Goal: Transaction & Acquisition: Download file/media

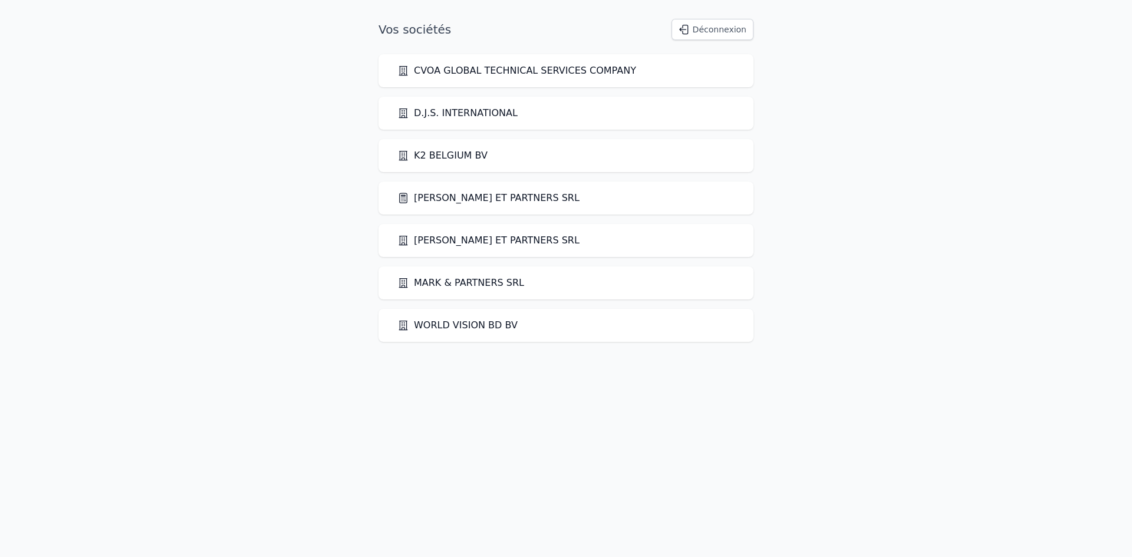
click at [440, 197] on link "[PERSON_NAME] ET PARTNERS SRL" at bounding box center [488, 198] width 182 height 14
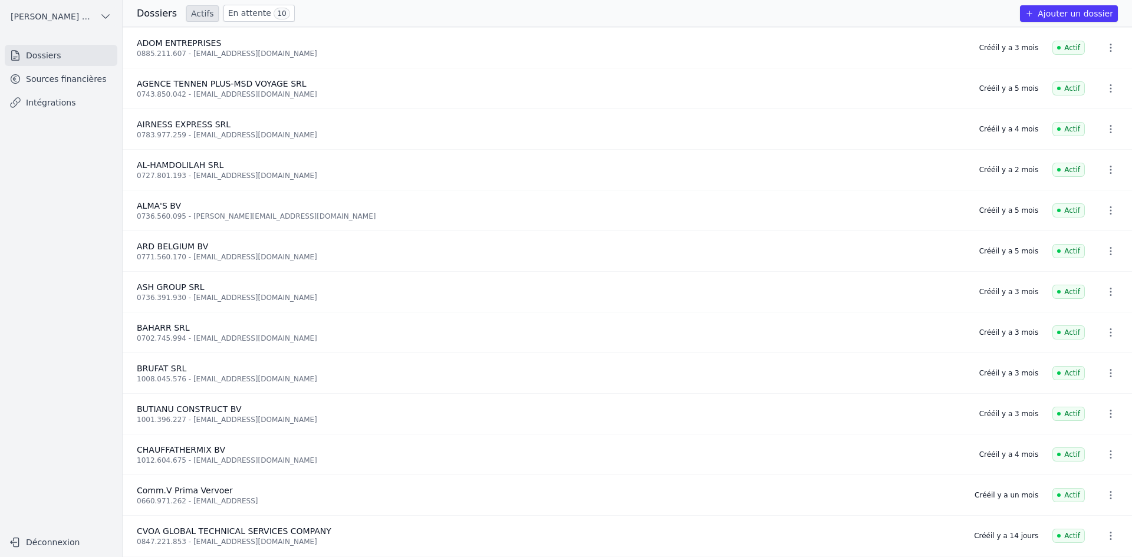
click at [33, 79] on link "Sources financières" at bounding box center [61, 78] width 113 height 21
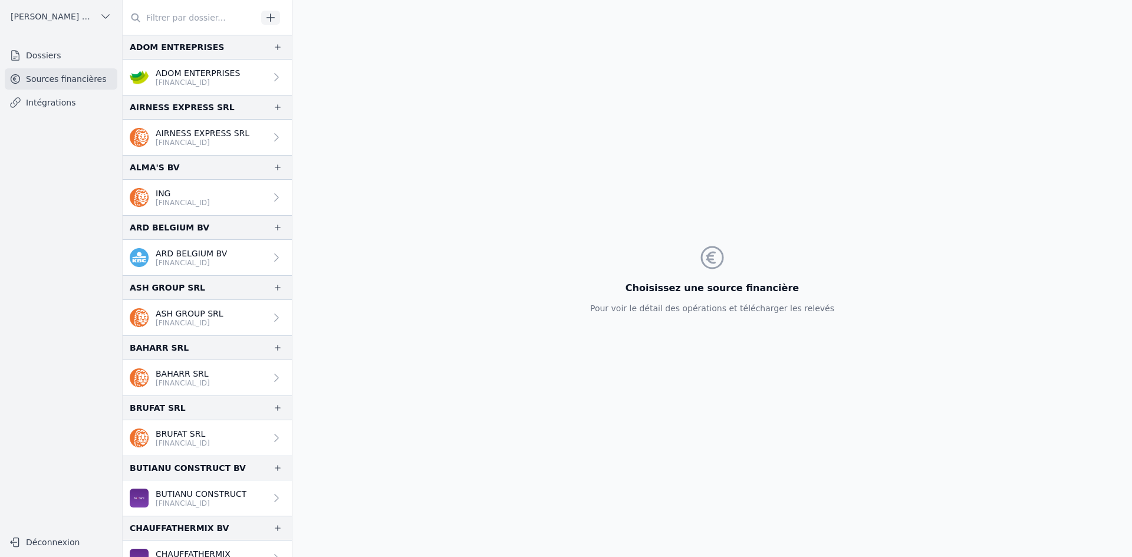
click at [174, 75] on p "ADOM ENTERPRISES" at bounding box center [198, 73] width 84 height 12
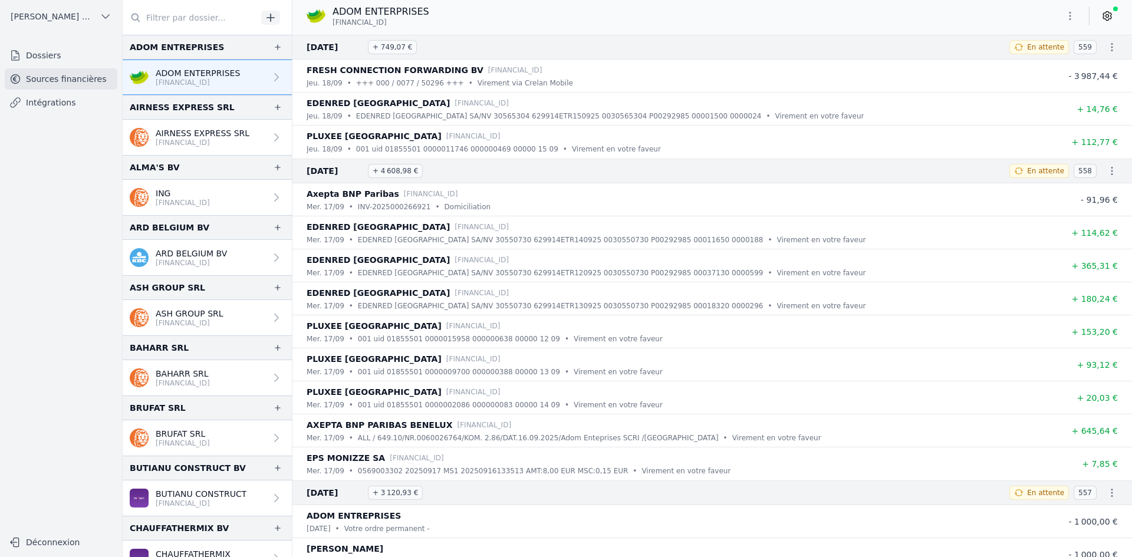
click at [1070, 20] on icon "button" at bounding box center [1070, 16] width 12 height 12
click at [1016, 67] on button "Exporter" at bounding box center [1041, 63] width 85 height 22
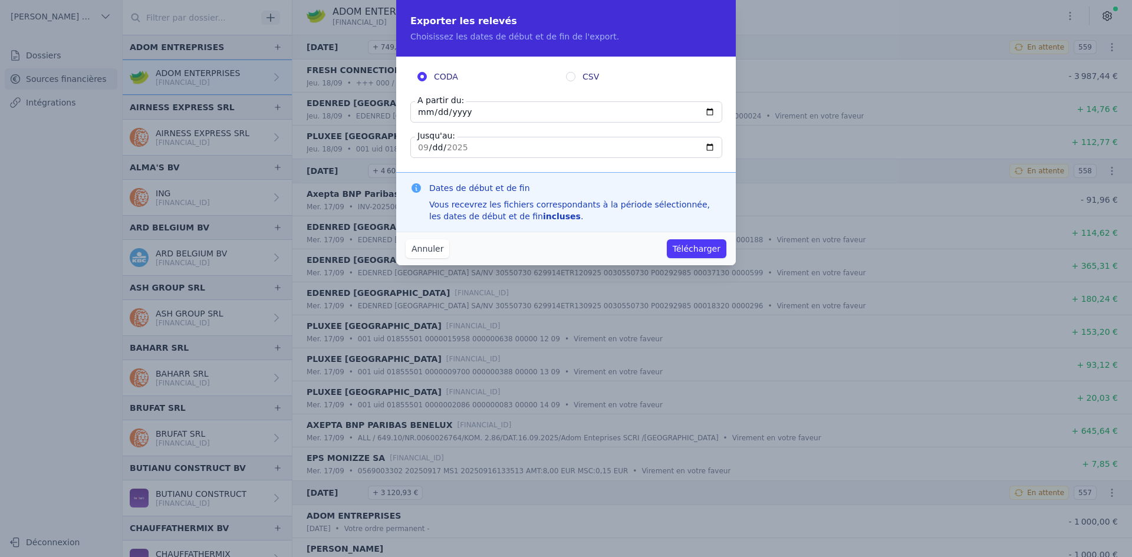
click at [427, 116] on input "[DATE]" at bounding box center [566, 111] width 312 height 21
type input "[DATE]"
click at [690, 253] on button "Télécharger" at bounding box center [697, 248] width 60 height 19
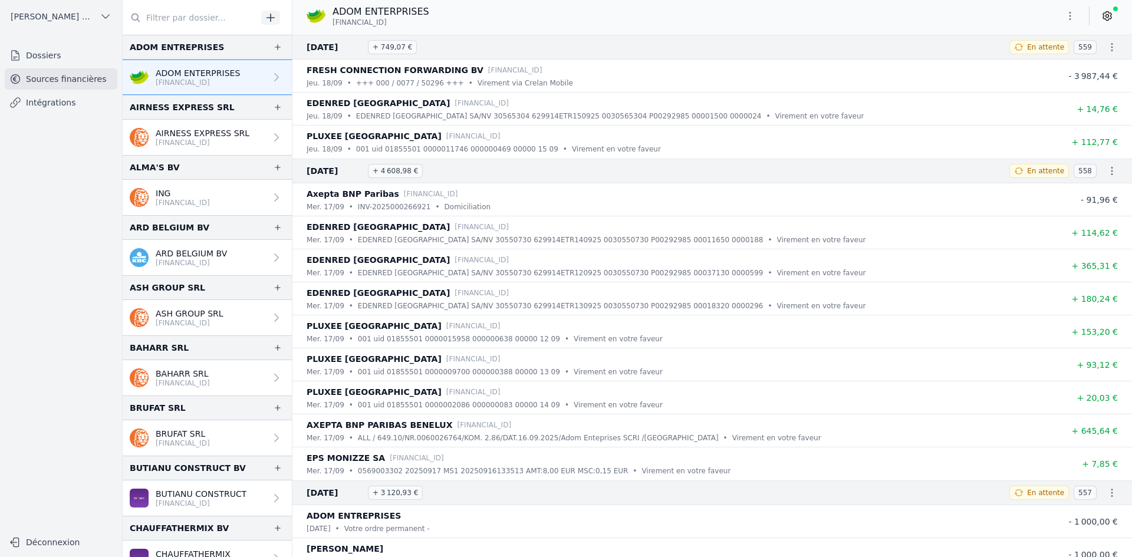
click at [183, 132] on p "AIRNESS EXPRESS SRL" at bounding box center [203, 133] width 94 height 12
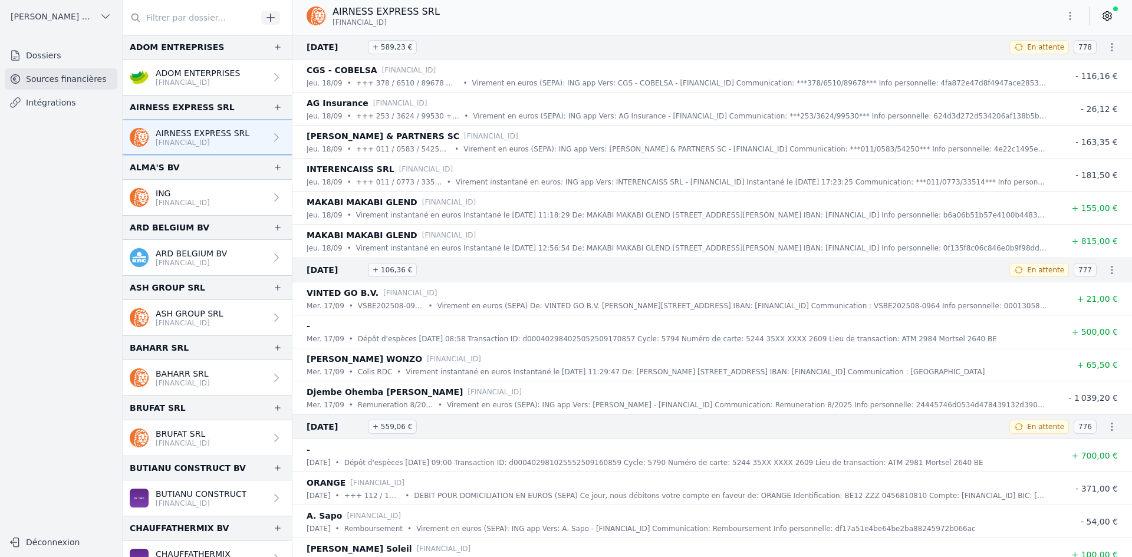
click at [1063, 17] on button "button" at bounding box center [1070, 15] width 24 height 19
click at [1021, 62] on button "Exporter" at bounding box center [1041, 63] width 85 height 22
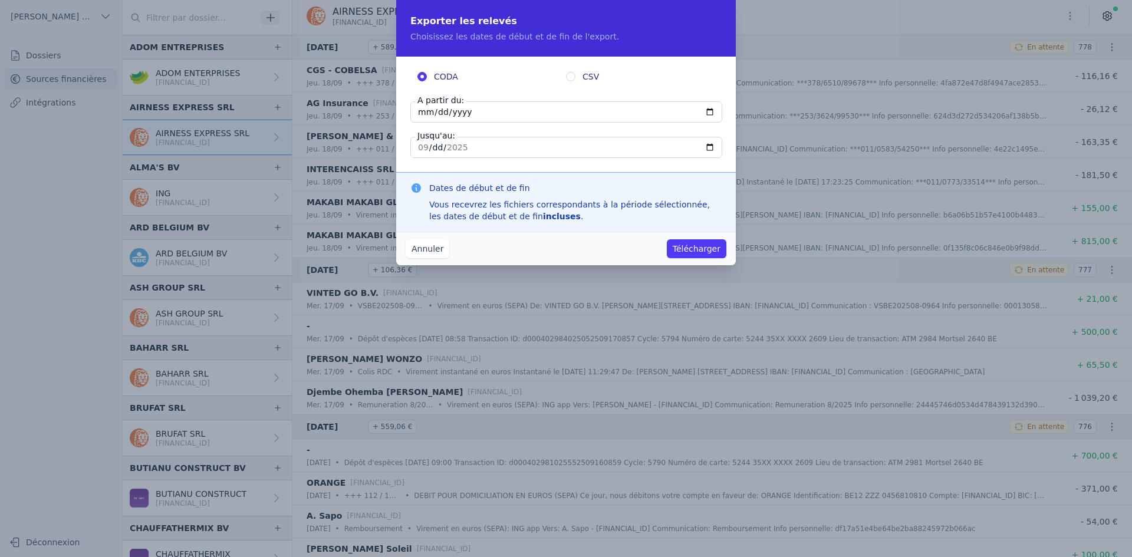
click at [423, 113] on input "[DATE]" at bounding box center [566, 111] width 312 height 21
type input "[DATE]"
click at [687, 249] on button "Télécharger" at bounding box center [697, 248] width 60 height 19
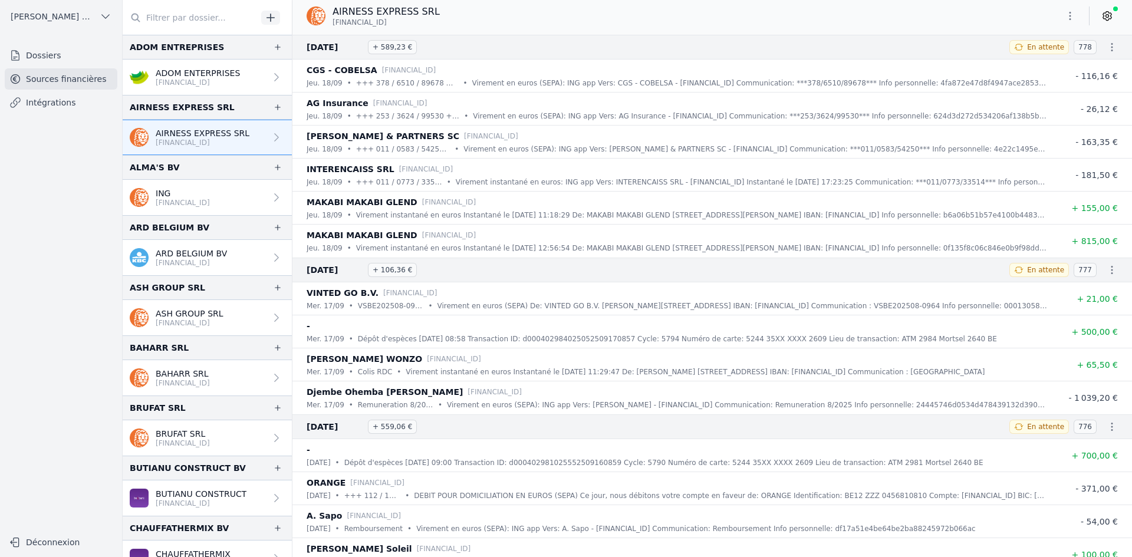
click at [182, 195] on p "ING" at bounding box center [183, 193] width 54 height 12
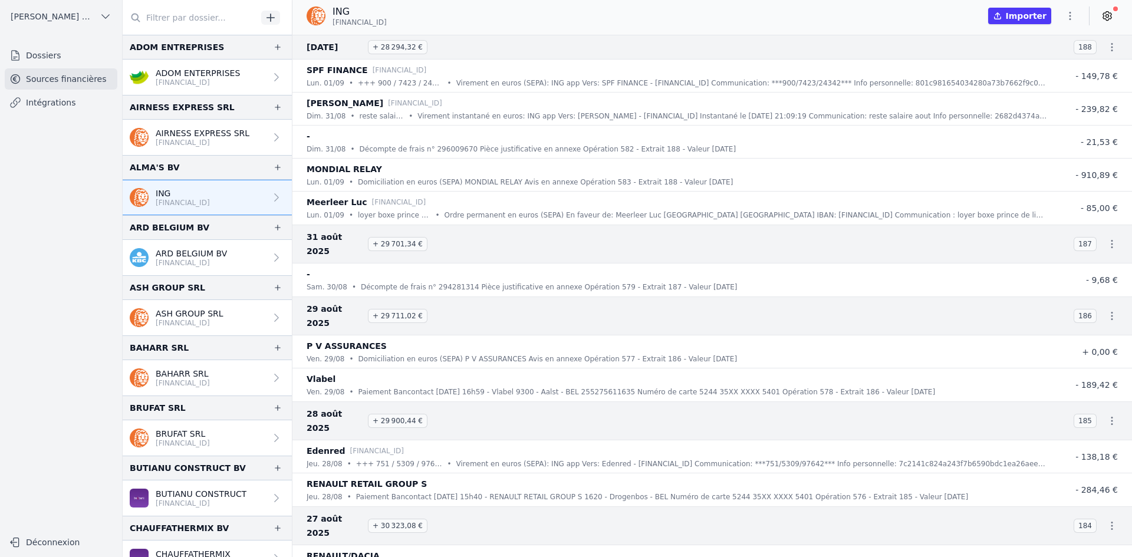
drag, startPoint x: 305, startPoint y: 49, endPoint x: 355, endPoint y: 50, distance: 50.1
click at [355, 50] on div "01 sept. 2025 + 28 294,32 € 188" at bounding box center [711, 47] width 839 height 25
click at [166, 261] on p "[FINANCIAL_ID]" at bounding box center [191, 262] width 71 height 9
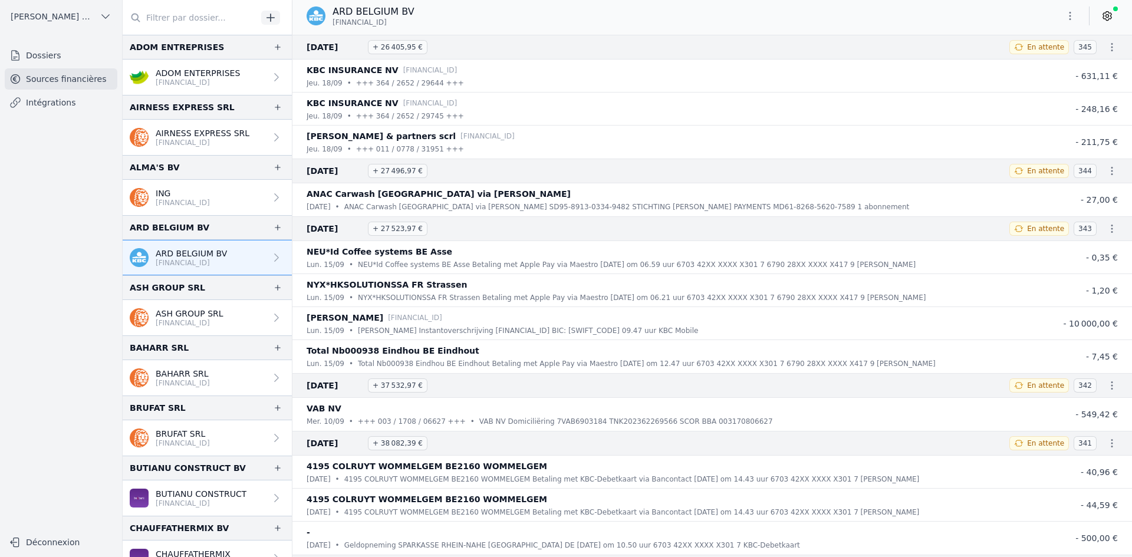
click at [1062, 11] on button "button" at bounding box center [1070, 15] width 24 height 19
click at [1037, 60] on button "Exporter" at bounding box center [1041, 63] width 85 height 22
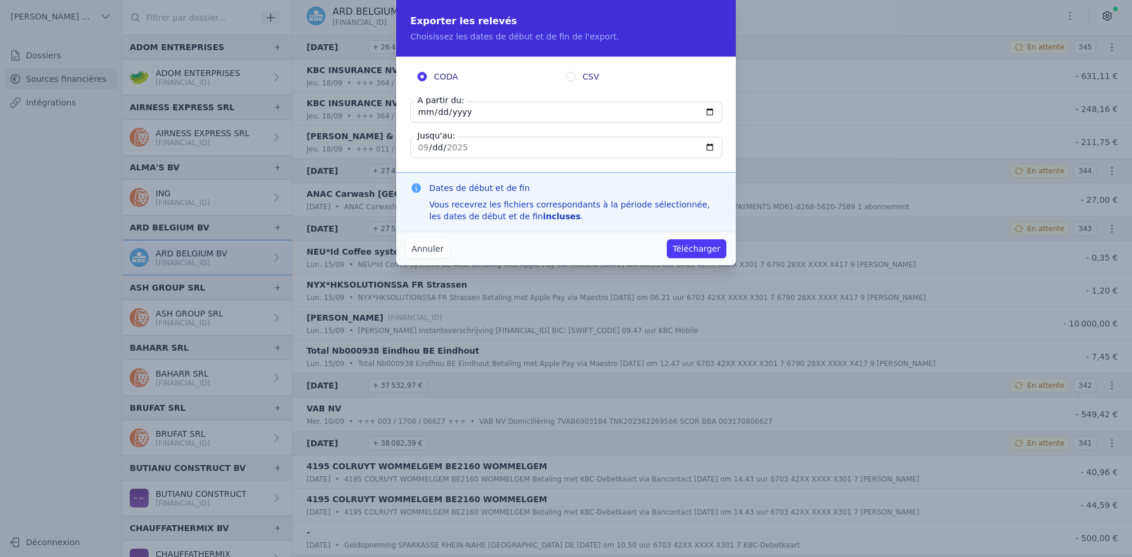
click at [422, 111] on input "[DATE]" at bounding box center [566, 111] width 312 height 21
type input "[DATE]"
click at [667, 239] on button "Télécharger" at bounding box center [697, 248] width 60 height 19
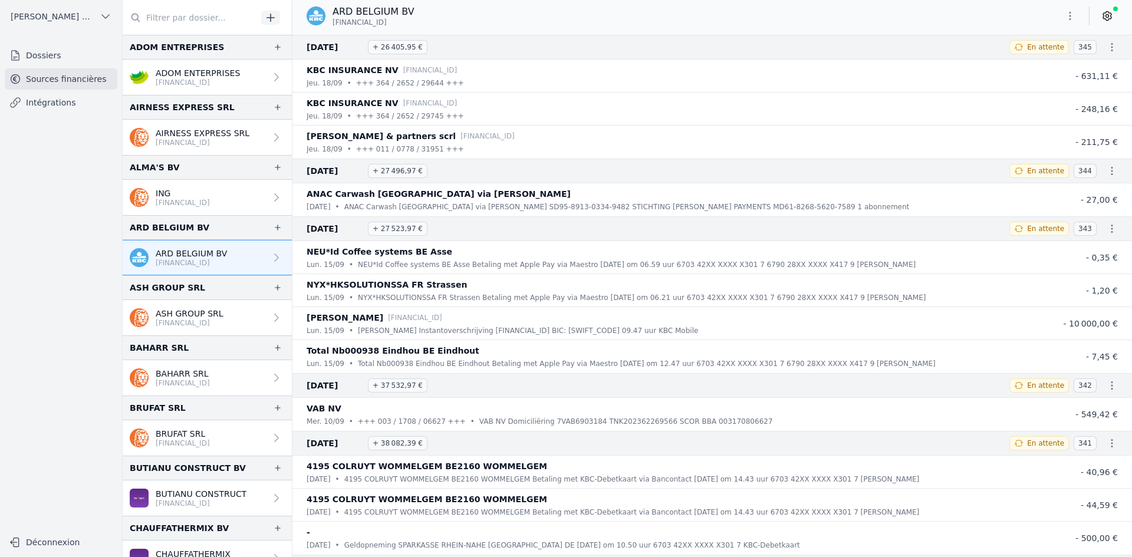
click at [516, 24] on div "ARD BELGIUM BV BE58 7330 6048 4479" at bounding box center [711, 16] width 839 height 22
click at [189, 322] on p "[FINANCIAL_ID]" at bounding box center [190, 322] width 68 height 9
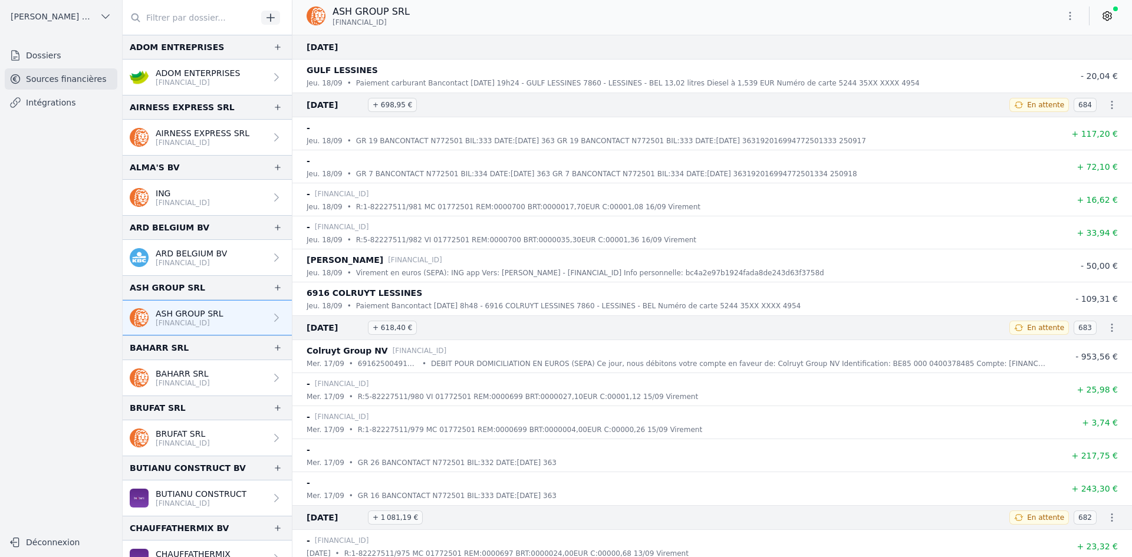
click at [1067, 21] on icon "button" at bounding box center [1070, 16] width 12 height 12
click at [1024, 61] on button "Exporter" at bounding box center [1041, 63] width 85 height 22
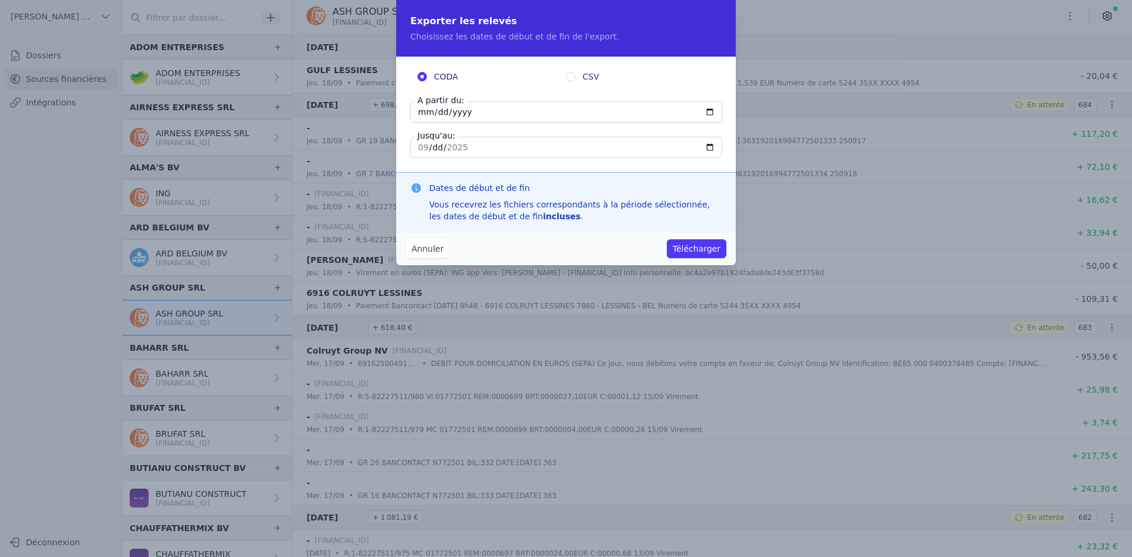
click at [417, 121] on input "[DATE]" at bounding box center [566, 111] width 312 height 21
type input "[DATE]"
click at [695, 250] on button "Télécharger" at bounding box center [697, 248] width 60 height 19
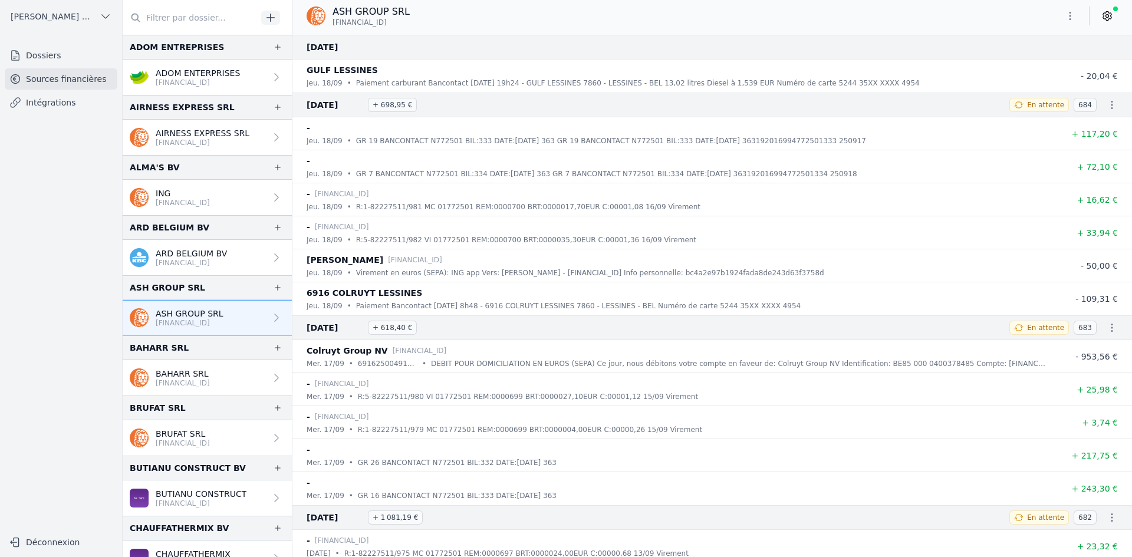
click at [1064, 19] on button "button" at bounding box center [1070, 15] width 24 height 19
click at [1041, 65] on button "Exporter" at bounding box center [1041, 63] width 85 height 22
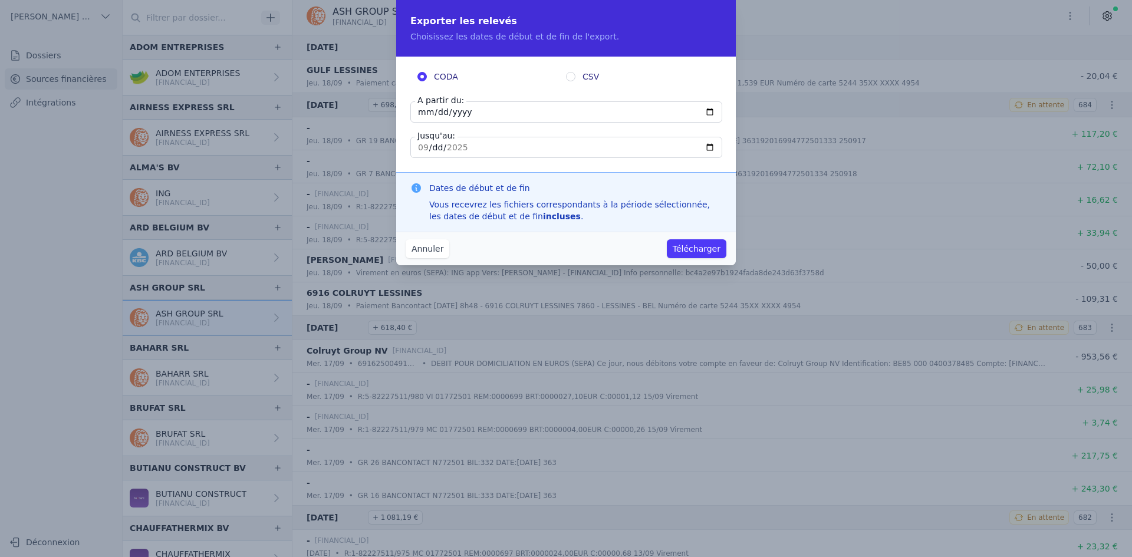
click at [421, 113] on input "[DATE]" at bounding box center [566, 111] width 312 height 21
type input "[DATE]"
click at [677, 248] on button "Télécharger" at bounding box center [697, 248] width 60 height 19
click at [691, 247] on button "Télécharger" at bounding box center [697, 248] width 60 height 19
click at [704, 245] on button "Télécharger" at bounding box center [697, 248] width 60 height 19
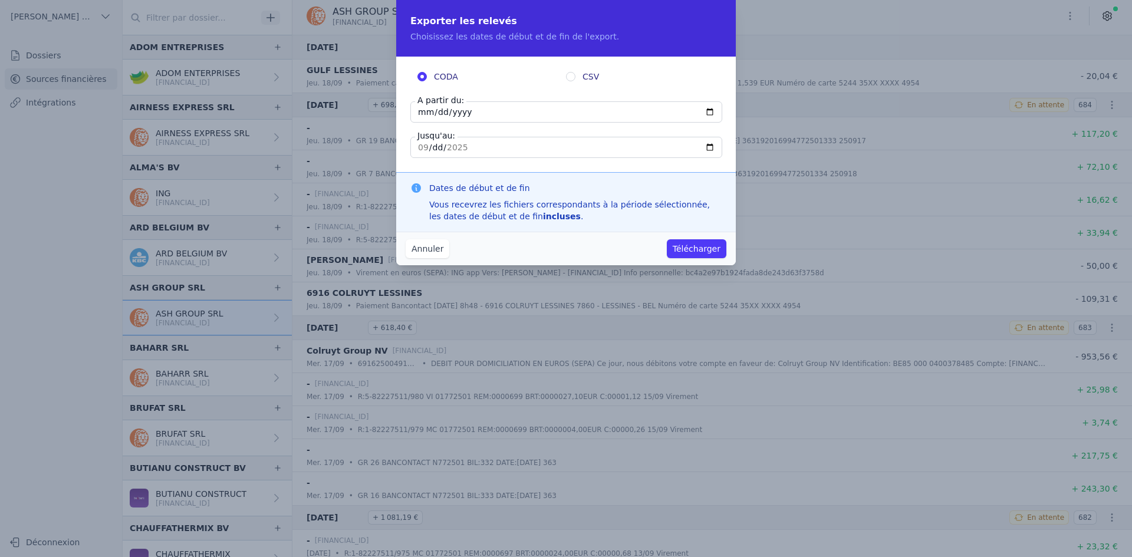
click at [685, 251] on button "Télécharger" at bounding box center [697, 248] width 60 height 19
click at [684, 249] on button "Télécharger" at bounding box center [697, 248] width 60 height 19
click at [685, 248] on button "Télécharger" at bounding box center [697, 248] width 60 height 19
click at [420, 246] on button "Annuler" at bounding box center [428, 248] width 44 height 19
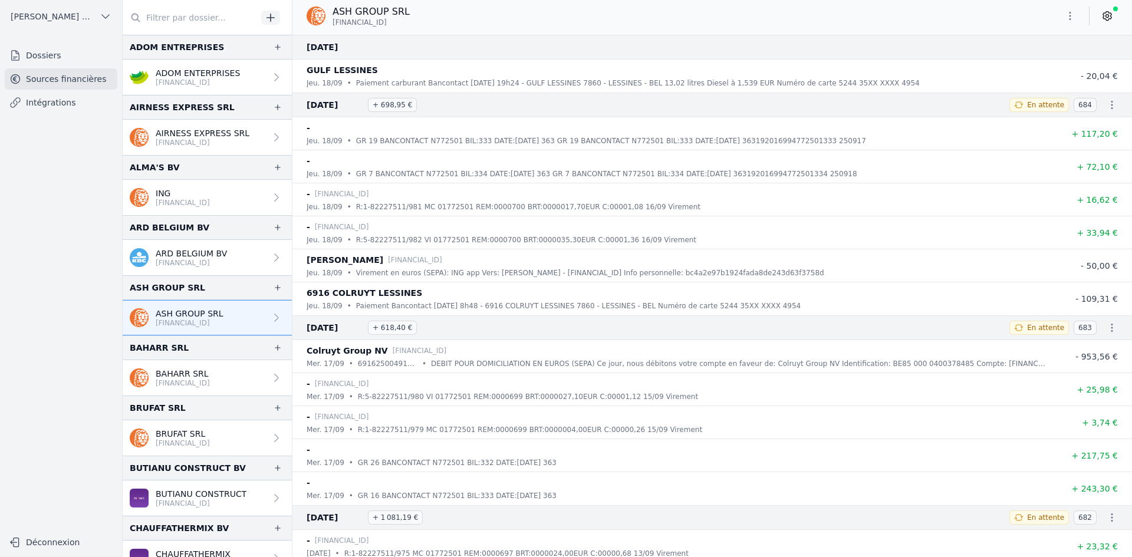
click at [1072, 8] on button "button" at bounding box center [1070, 15] width 24 height 19
click at [1054, 61] on button "Exporter" at bounding box center [1041, 63] width 85 height 22
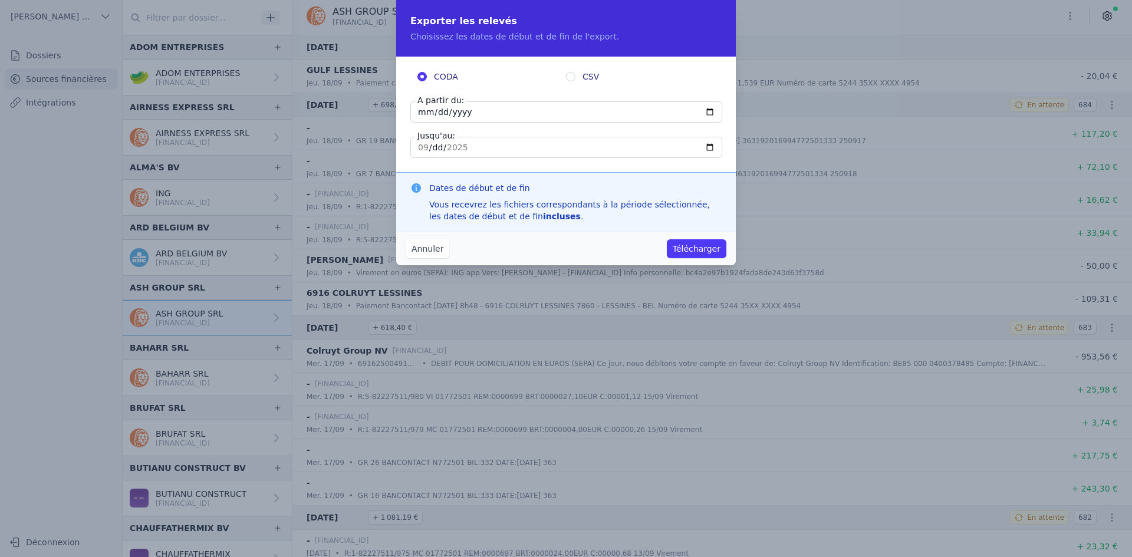
click at [423, 116] on input "[DATE]" at bounding box center [566, 111] width 312 height 21
type input "[DATE]"
click at [687, 245] on button "Télécharger" at bounding box center [697, 248] width 60 height 19
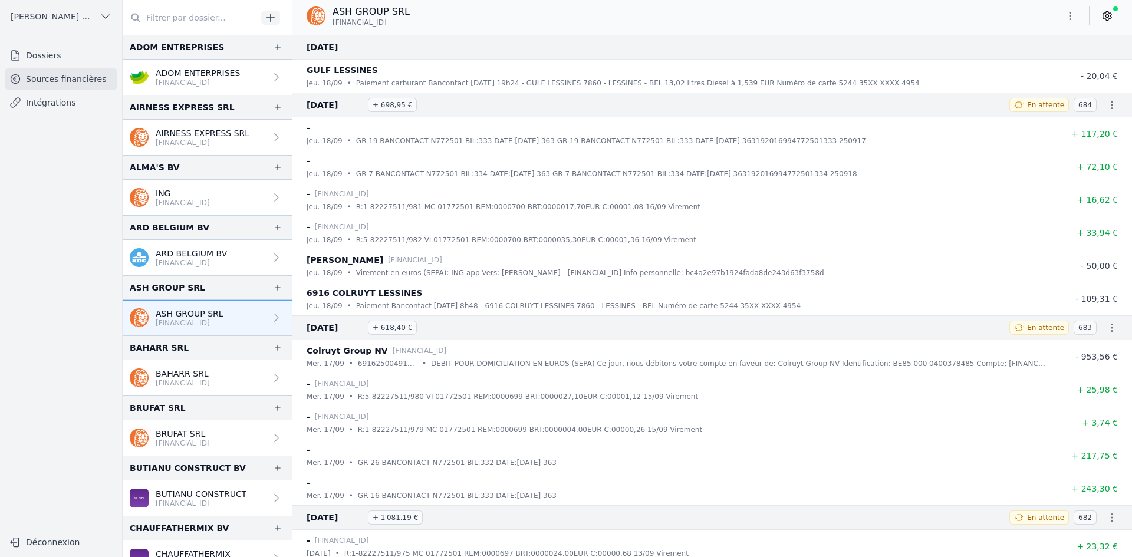
click at [167, 377] on p "BAHARR SRL" at bounding box center [183, 374] width 54 height 12
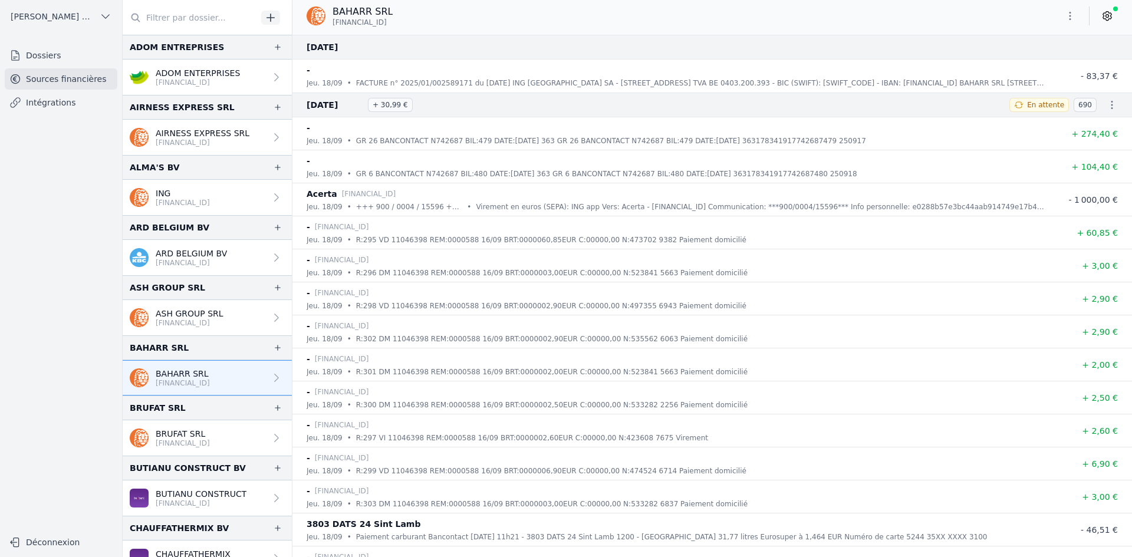
click at [1064, 16] on icon "button" at bounding box center [1070, 16] width 12 height 12
click at [1044, 62] on button "Exporter" at bounding box center [1041, 63] width 85 height 22
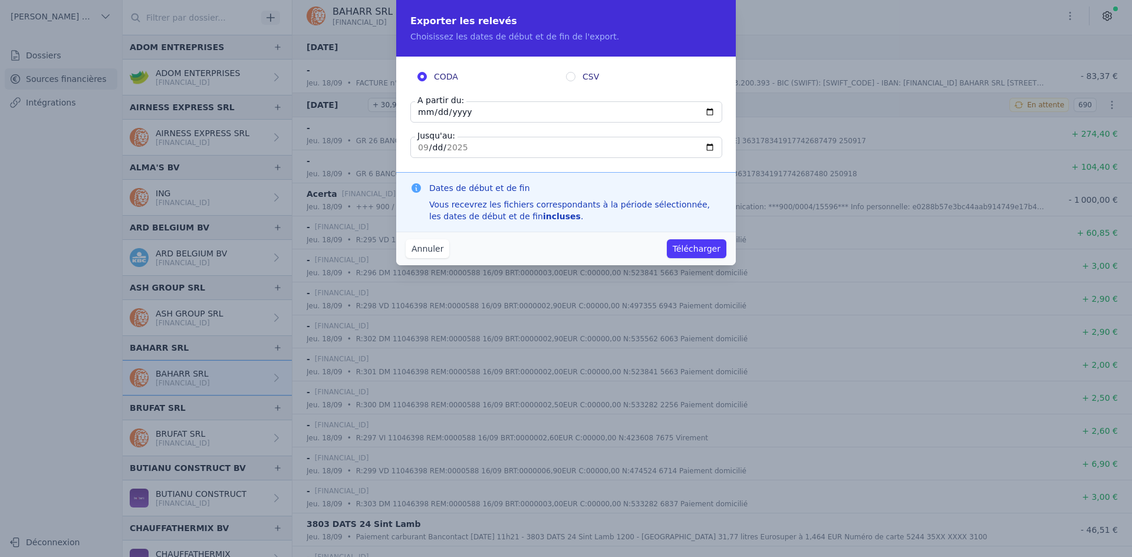
click at [422, 109] on input "[DATE]" at bounding box center [566, 111] width 312 height 21
type input "[DATE]"
click at [709, 251] on button "Télécharger" at bounding box center [697, 248] width 60 height 19
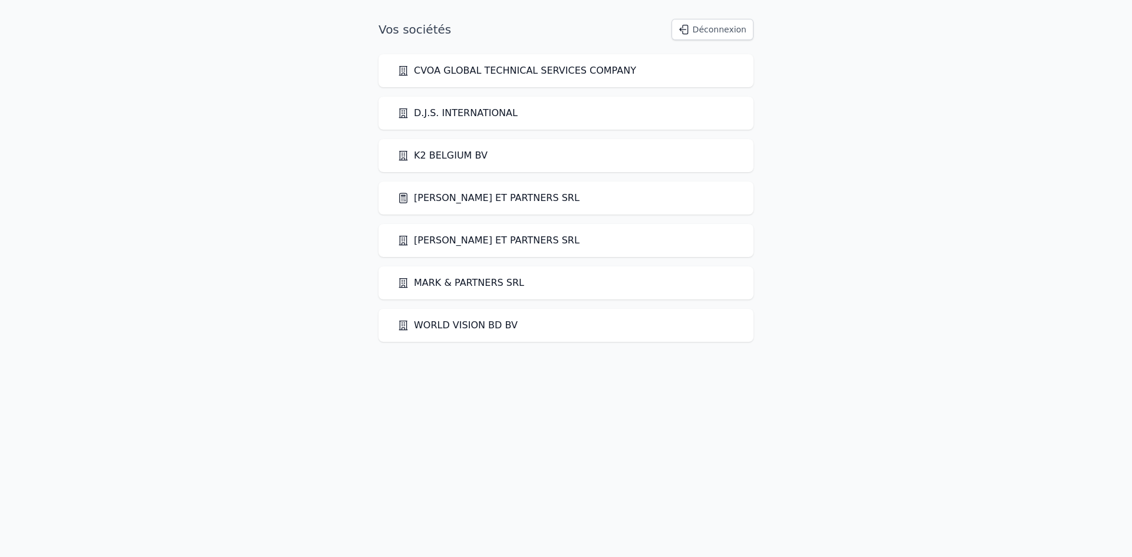
click at [438, 193] on link "[PERSON_NAME] ET PARTNERS SRL" at bounding box center [488, 198] width 182 height 14
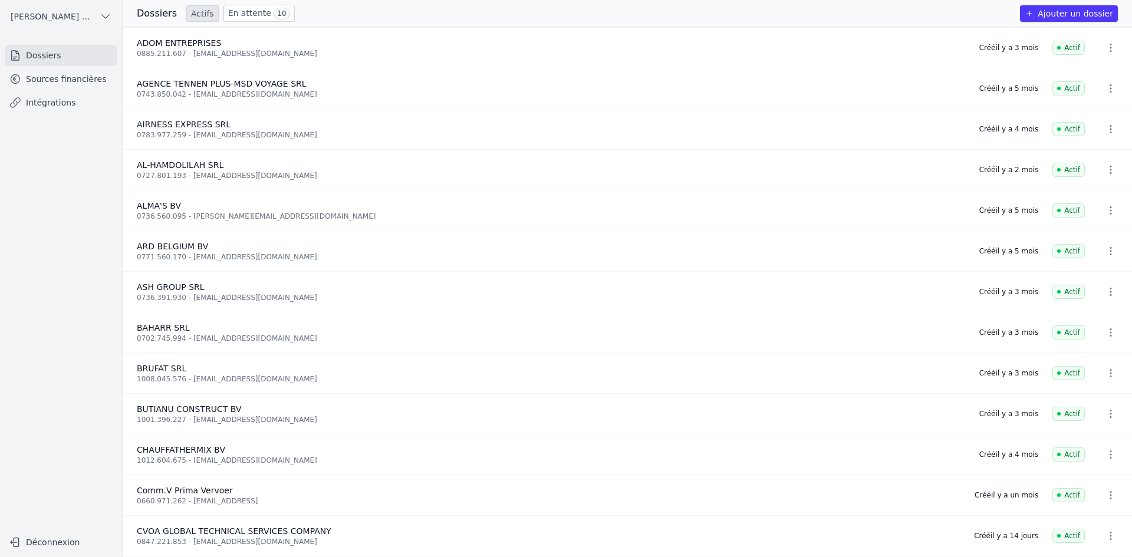
click at [61, 82] on link "Sources financières" at bounding box center [61, 78] width 113 height 21
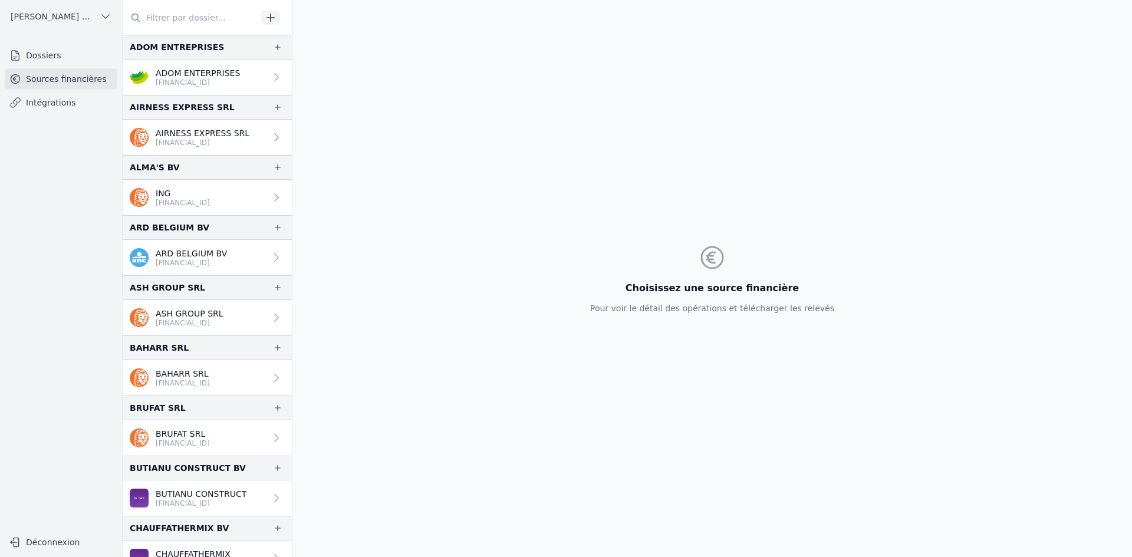
click at [177, 378] on p "[FINANCIAL_ID]" at bounding box center [183, 382] width 54 height 9
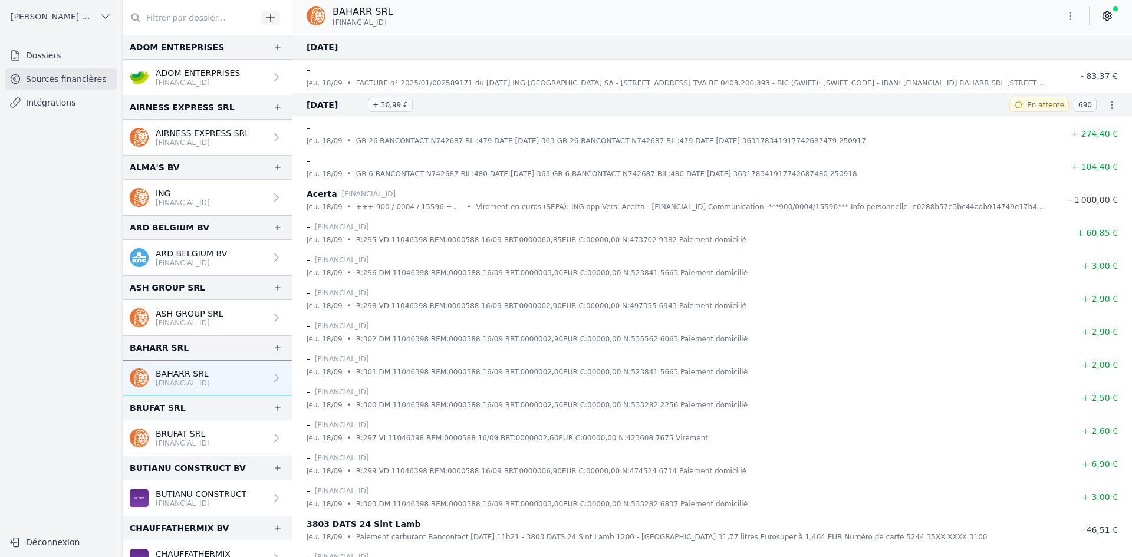
click at [1071, 15] on icon "button" at bounding box center [1070, 16] width 12 height 12
click at [1031, 61] on button "Exporter" at bounding box center [1041, 63] width 85 height 22
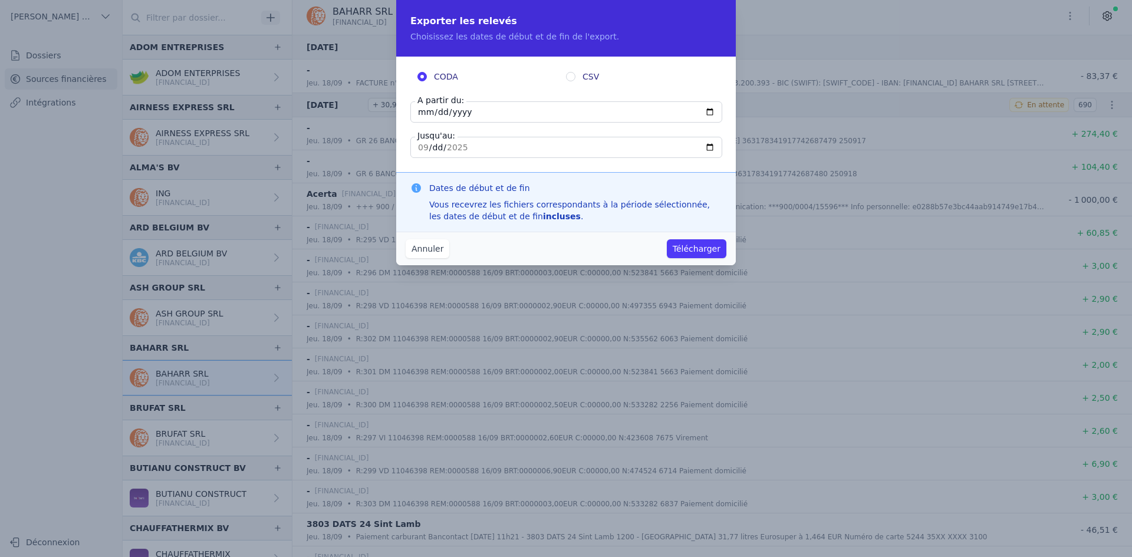
click at [424, 110] on input "[DATE]" at bounding box center [566, 111] width 312 height 21
type input "[DATE]"
click at [667, 239] on button "Télécharger" at bounding box center [697, 248] width 60 height 19
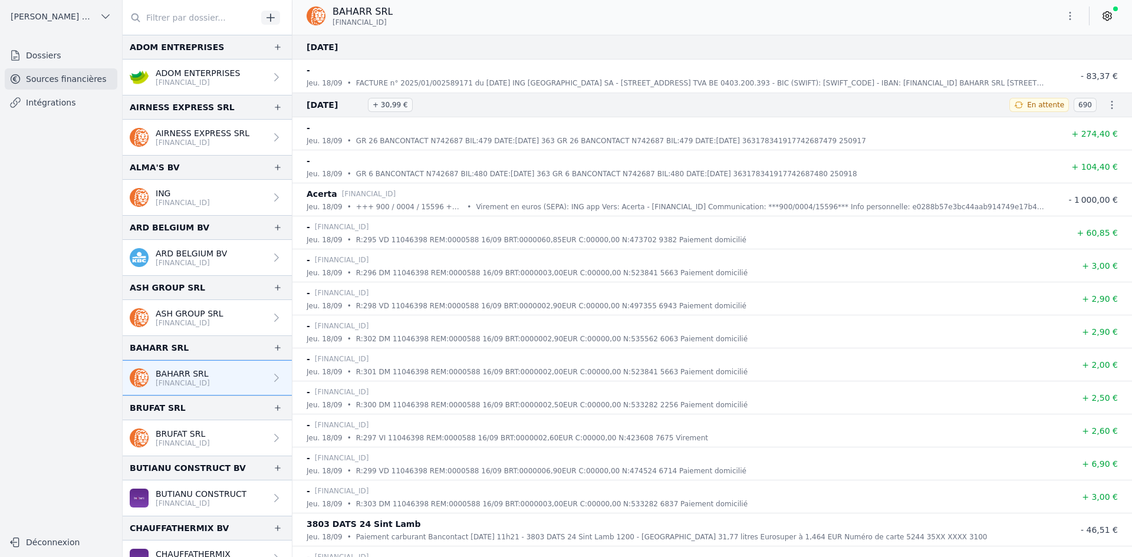
click at [192, 433] on p "BRUFAT SRL" at bounding box center [183, 434] width 54 height 12
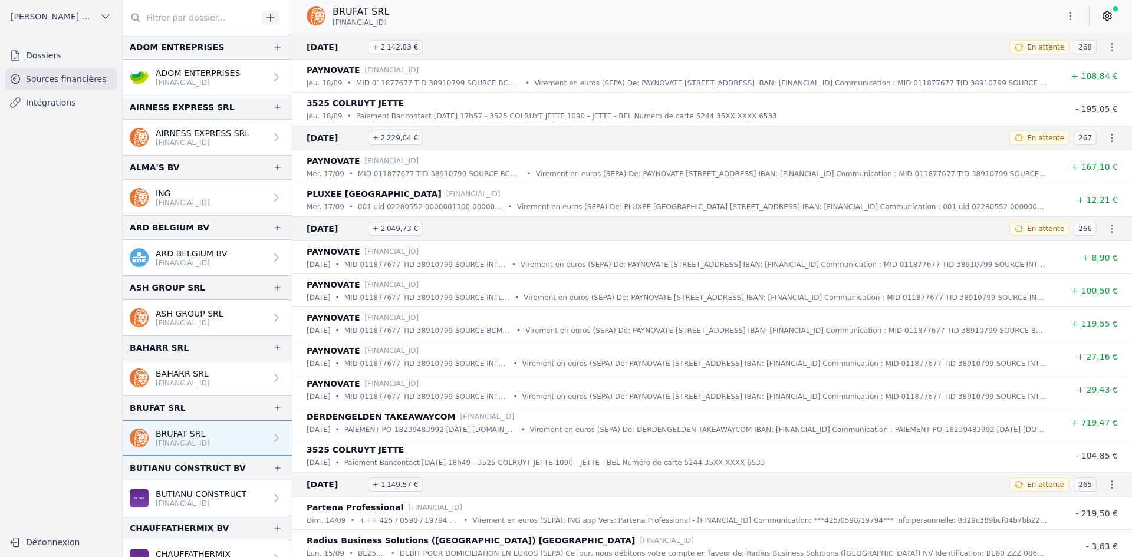
click at [1070, 14] on icon "button" at bounding box center [1070, 16] width 2 height 8
click at [1047, 64] on button "Exporter" at bounding box center [1041, 63] width 85 height 22
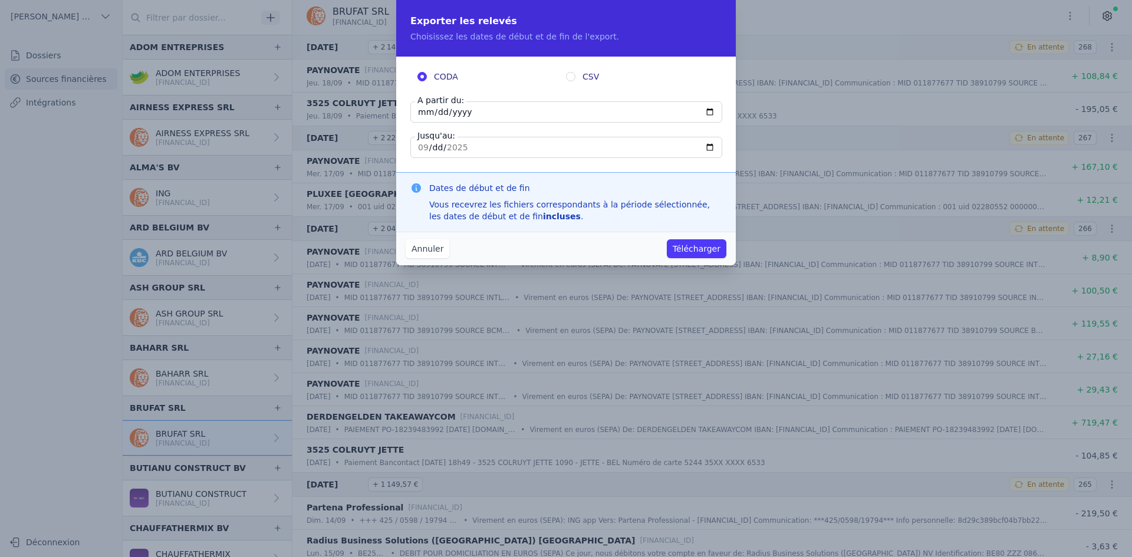
click at [424, 107] on input "[DATE]" at bounding box center [566, 111] width 312 height 21
type input "[DATE]"
click at [693, 252] on button "Télécharger" at bounding box center [697, 248] width 60 height 19
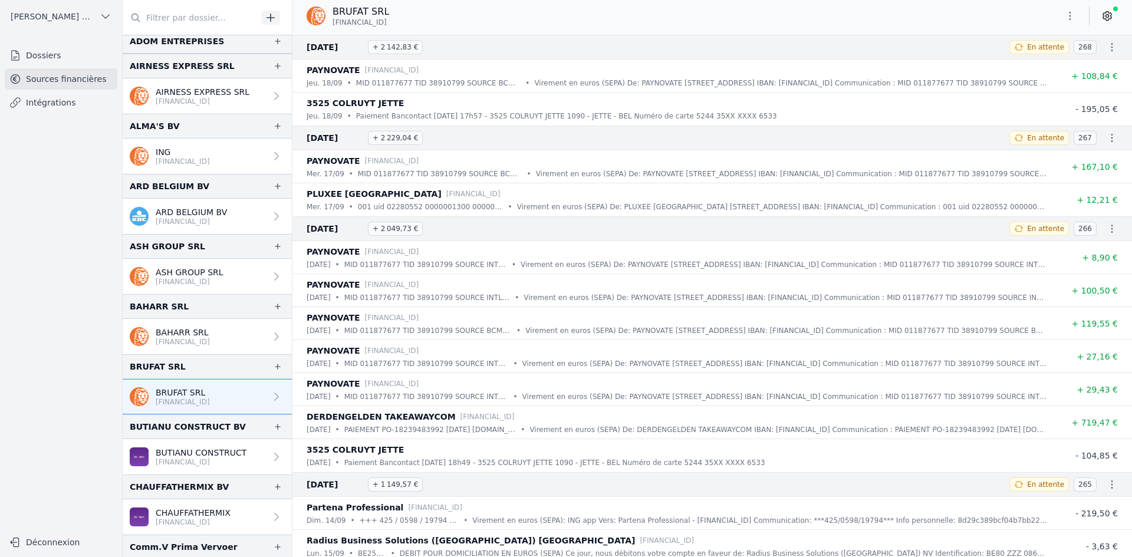
scroll to position [59, 0]
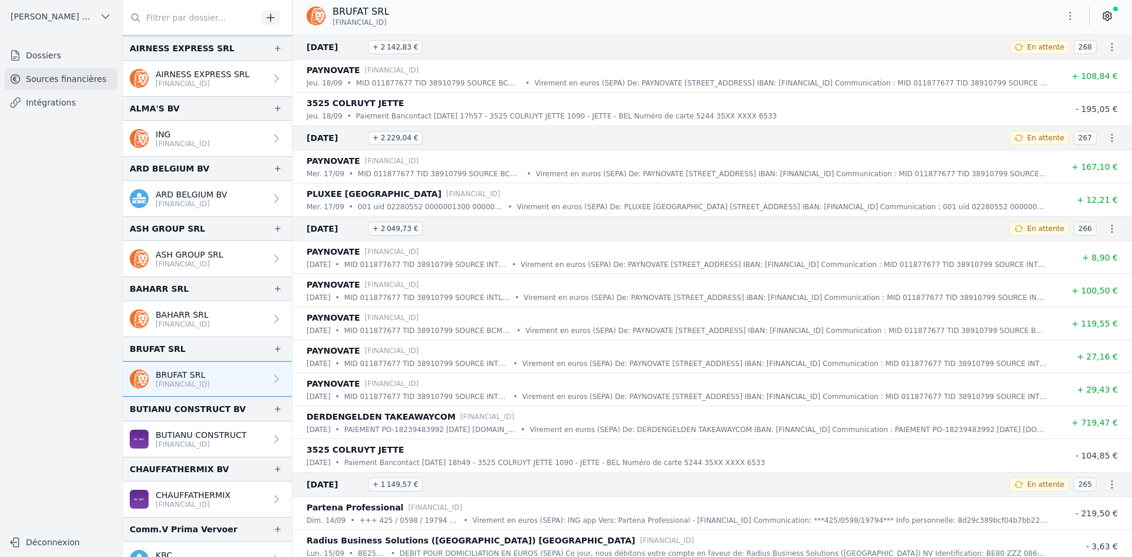
click at [209, 437] on p "BUTIANU CONSTRUCT" at bounding box center [201, 435] width 91 height 12
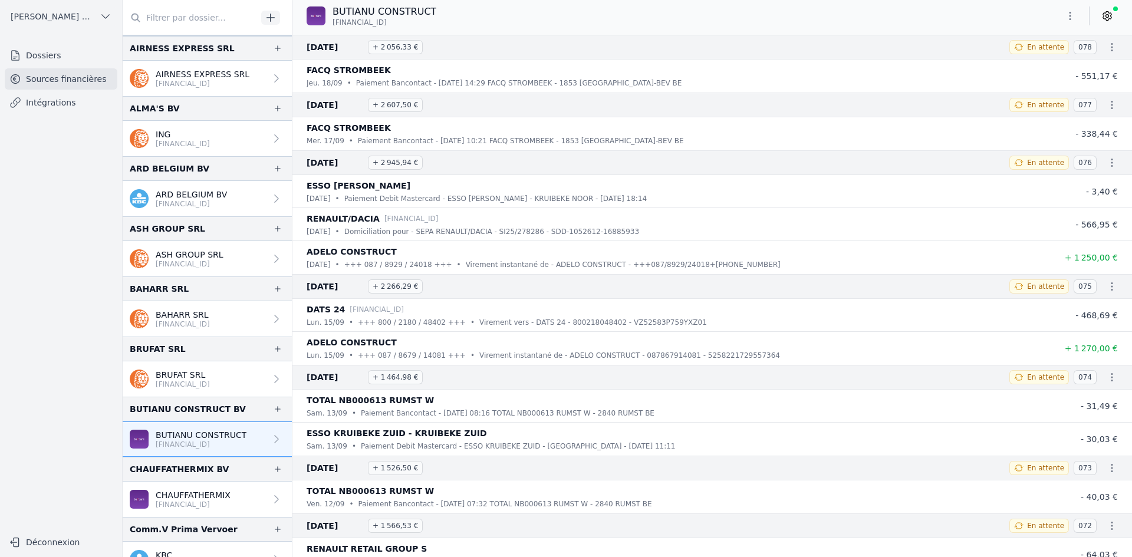
click at [1067, 17] on icon "button" at bounding box center [1070, 16] width 12 height 12
click at [1030, 65] on button "Exporter" at bounding box center [1041, 63] width 85 height 22
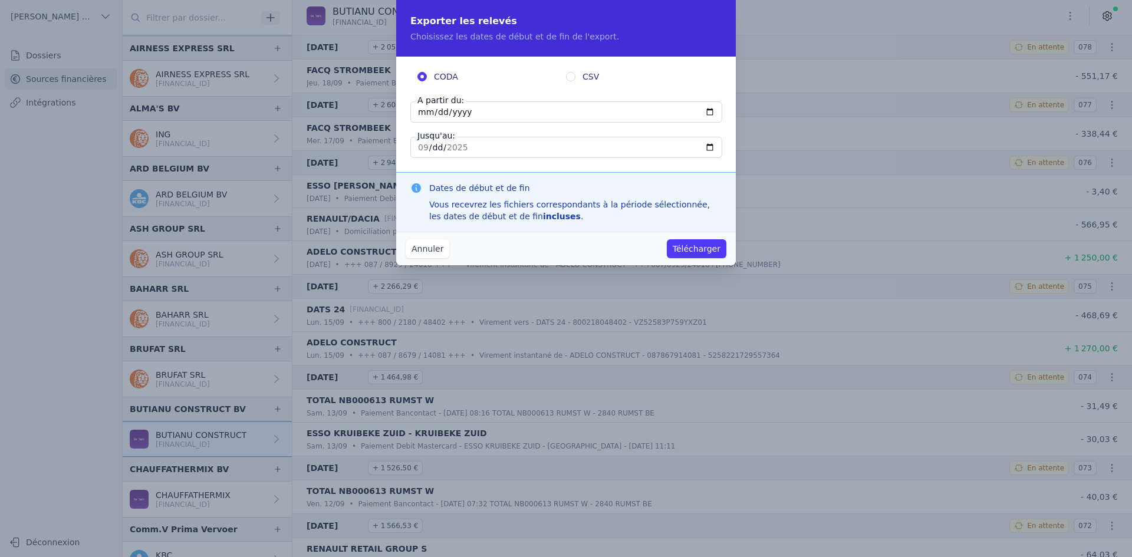
click at [420, 110] on input "[DATE]" at bounding box center [566, 111] width 312 height 21
type input "[DATE]"
click at [679, 249] on button "Télécharger" at bounding box center [697, 248] width 60 height 19
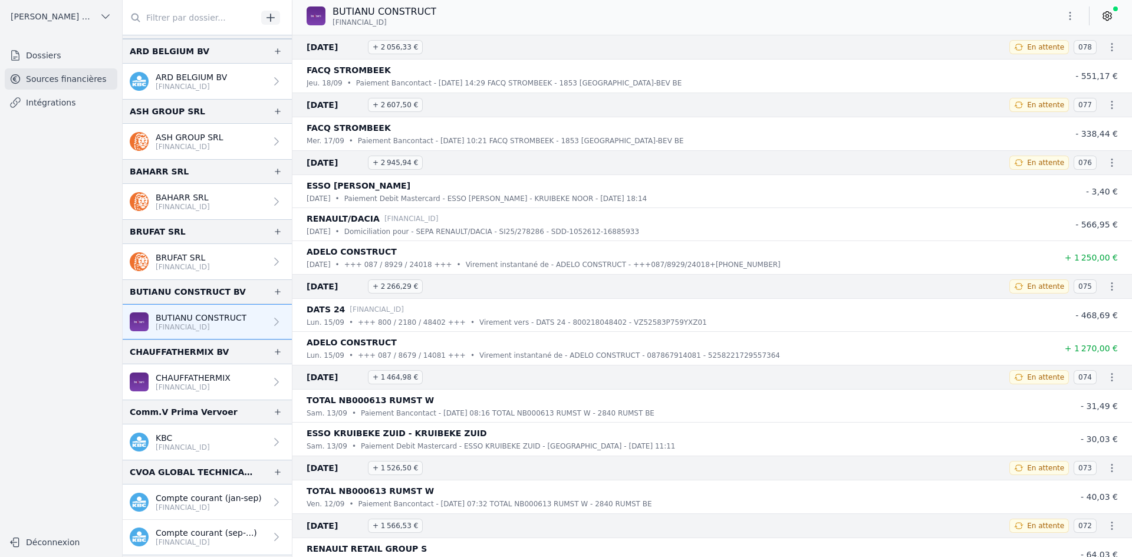
scroll to position [177, 0]
click at [173, 383] on p "[FINANCIAL_ID]" at bounding box center [193, 386] width 75 height 9
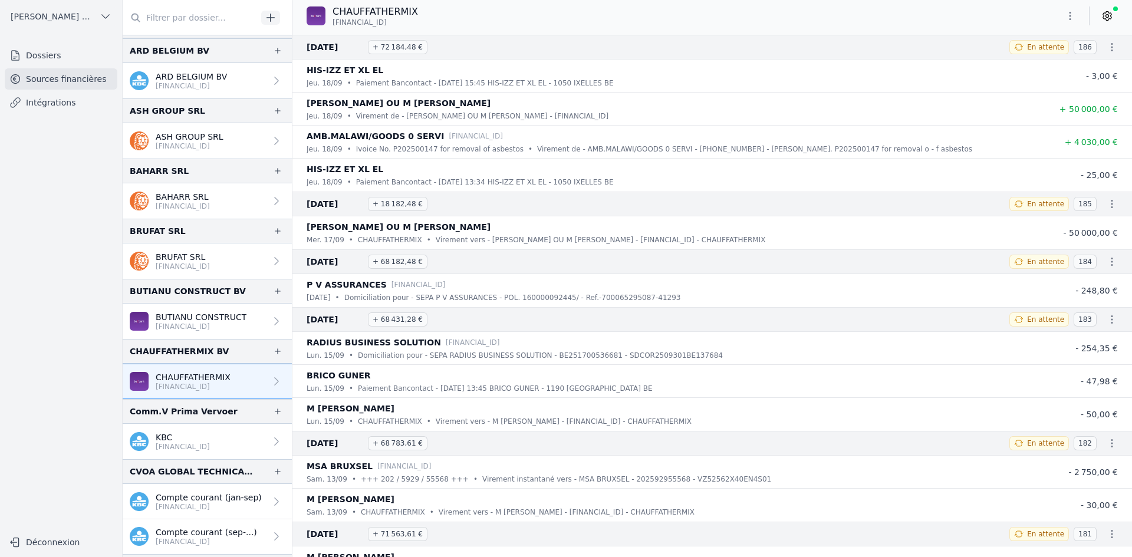
click at [1067, 21] on icon "button" at bounding box center [1070, 16] width 12 height 12
click at [1013, 62] on icon "button" at bounding box center [1010, 61] width 5 height 5
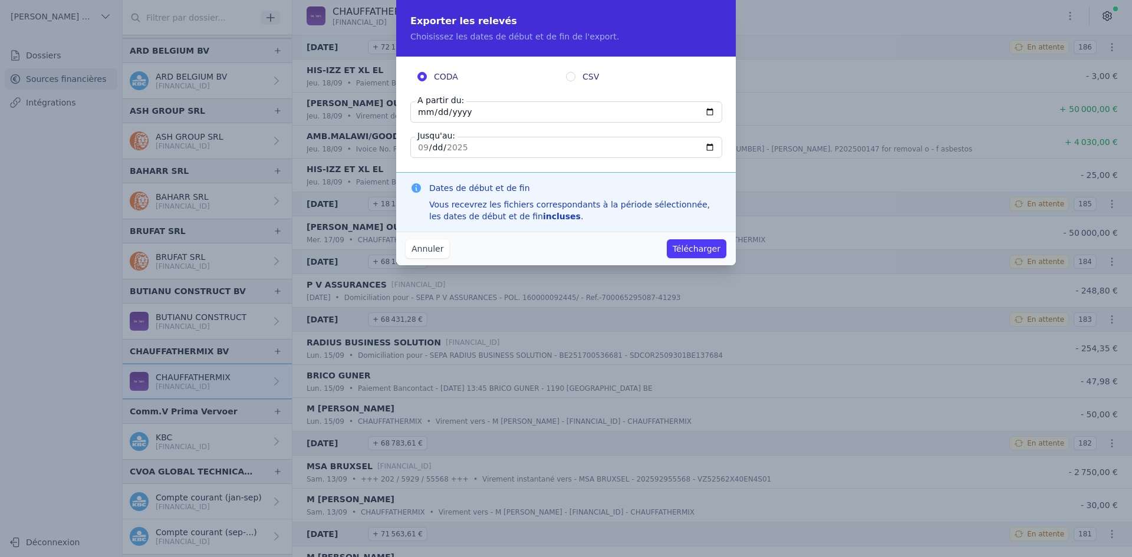
click at [429, 113] on input "[DATE]" at bounding box center [566, 111] width 312 height 21
type input "[DATE]"
click at [712, 252] on button "Télécharger" at bounding box center [697, 248] width 60 height 19
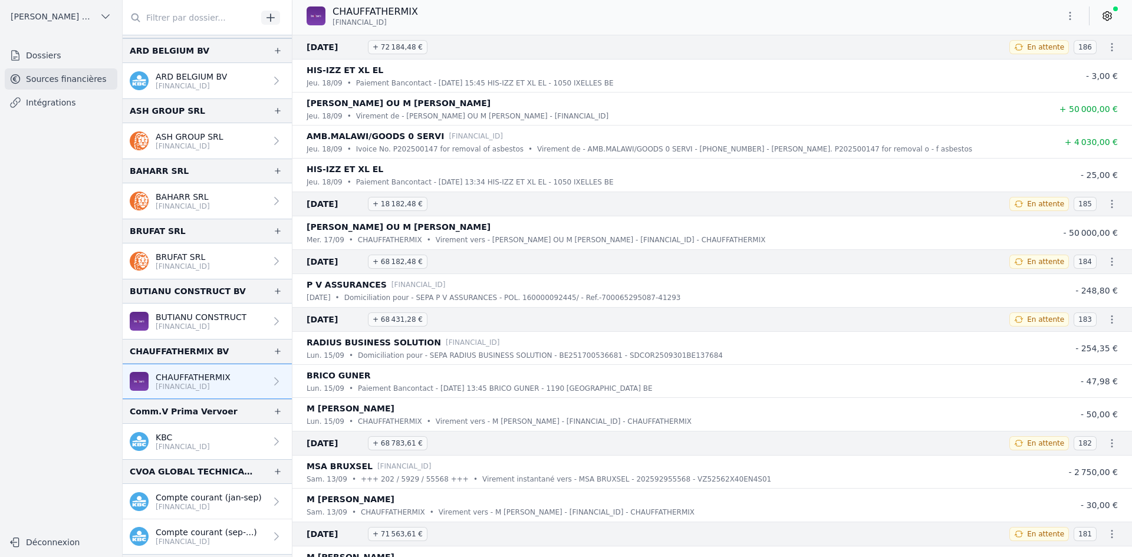
click at [1065, 18] on icon "button" at bounding box center [1070, 16] width 12 height 12
click at [1010, 60] on icon "button" at bounding box center [1010, 62] width 9 height 9
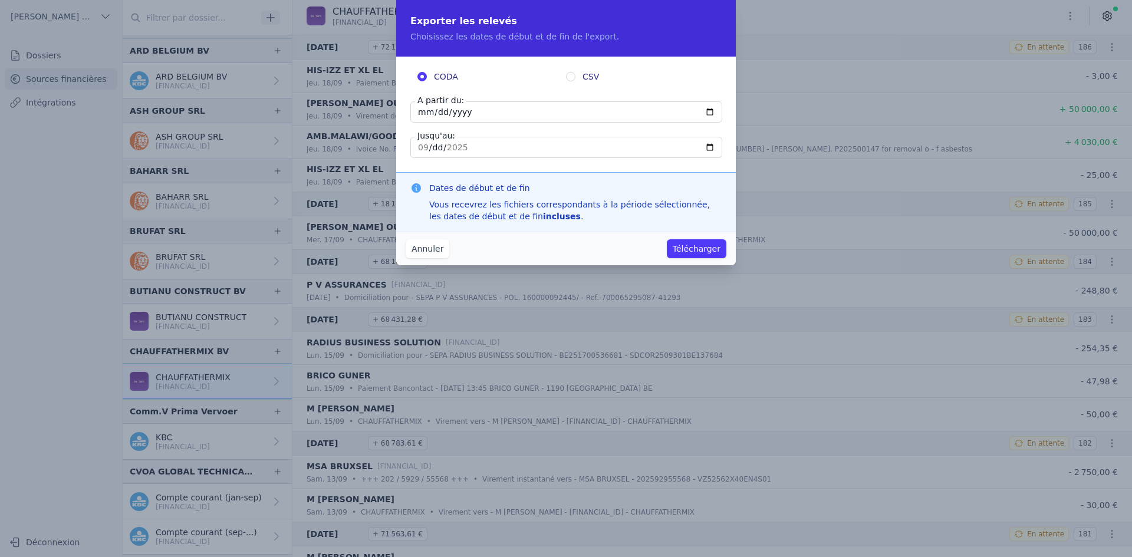
click at [424, 114] on input "[DATE]" at bounding box center [566, 111] width 312 height 21
type input "[DATE]"
click at [682, 245] on button "Télécharger" at bounding box center [697, 248] width 60 height 19
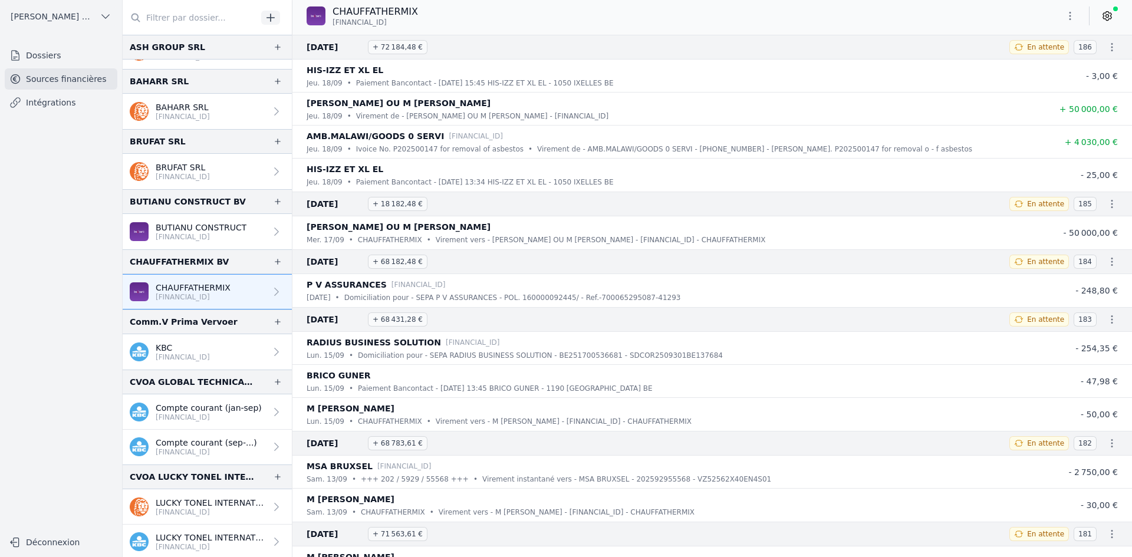
scroll to position [295, 0]
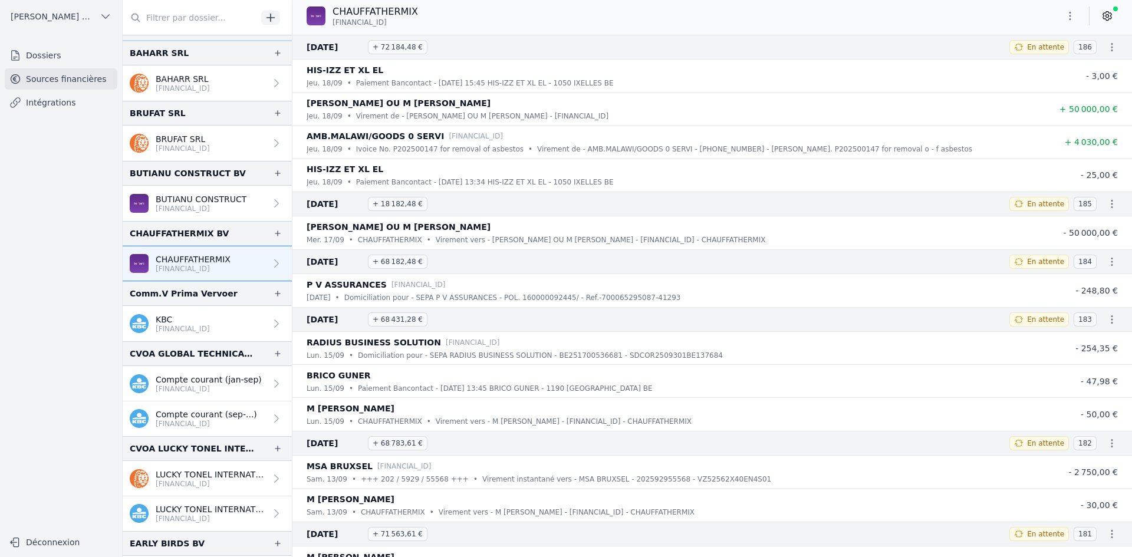
click at [183, 380] on p "Compte courant (jan-sep)" at bounding box center [209, 380] width 106 height 12
click at [191, 384] on p "Compte courant (jan-sep)" at bounding box center [209, 380] width 106 height 12
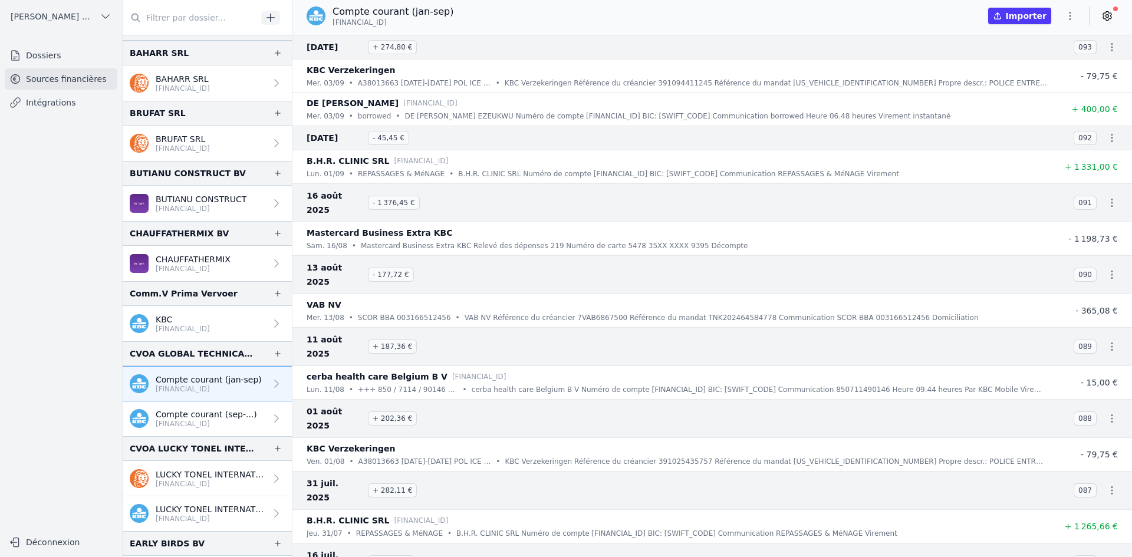
click at [199, 414] on p "Compte courant (sep-...)" at bounding box center [206, 414] width 101 height 12
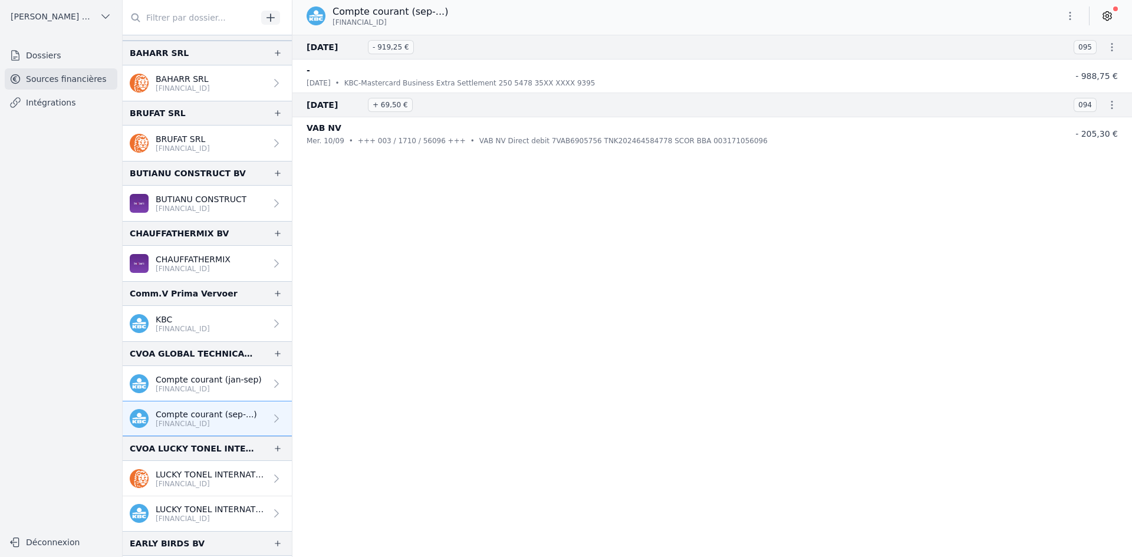
click at [187, 482] on p "[FINANCIAL_ID]" at bounding box center [211, 483] width 110 height 9
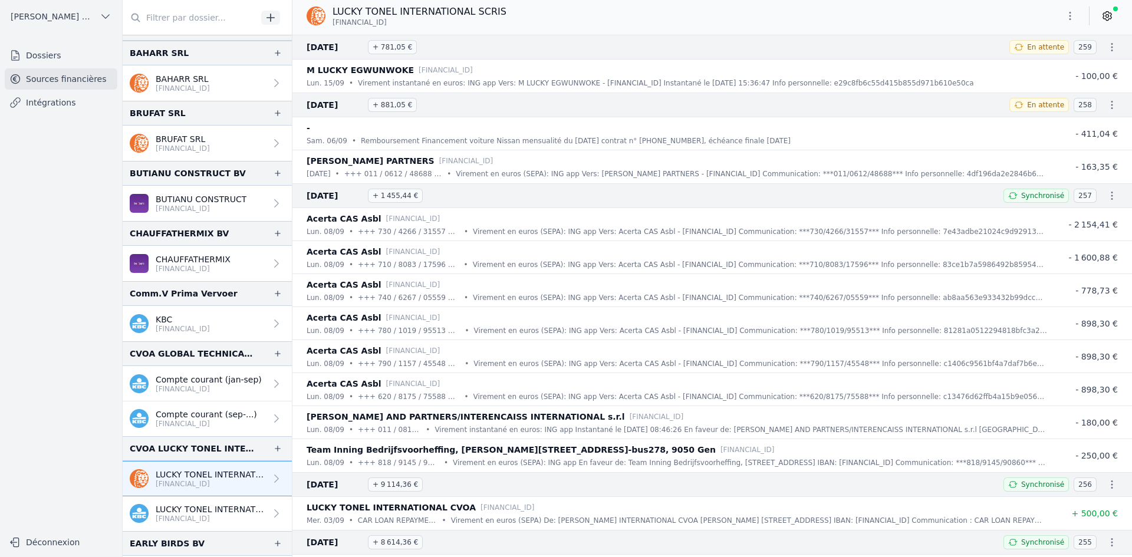
click at [164, 519] on p "[FINANCIAL_ID]" at bounding box center [211, 518] width 110 height 9
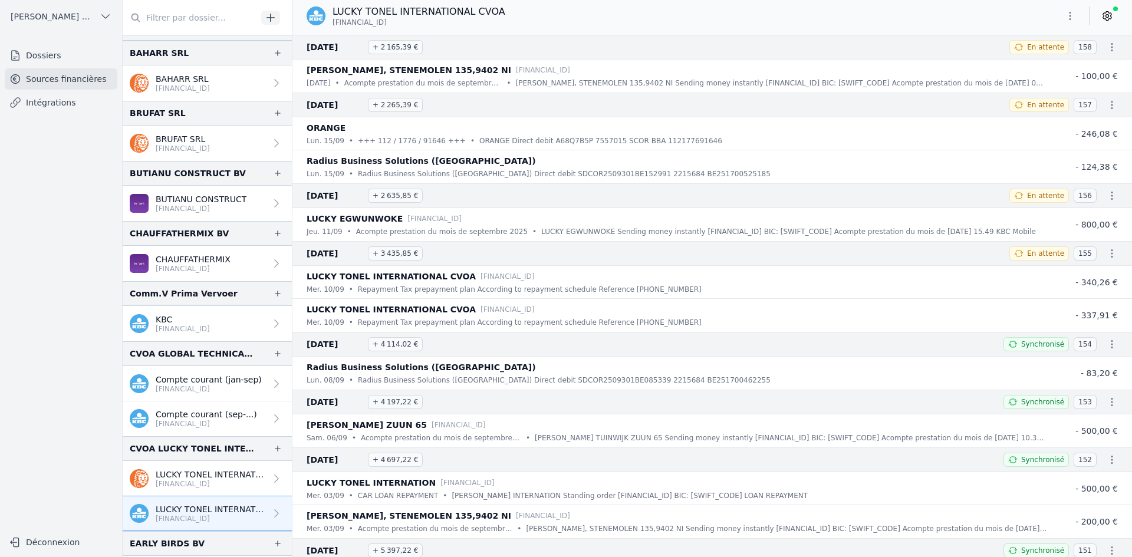
click at [1066, 19] on icon "button" at bounding box center [1070, 16] width 12 height 12
click at [1026, 67] on button "Exporter" at bounding box center [1041, 63] width 85 height 22
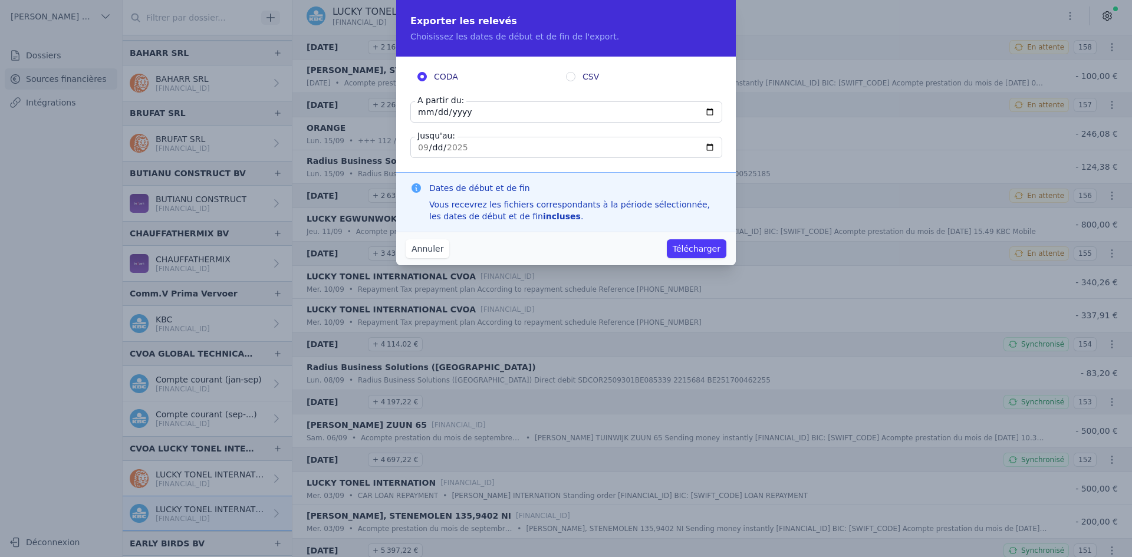
click at [425, 106] on label "A partir du:" at bounding box center [440, 100] width 51 height 12
click at [425, 106] on input "2025-09-16" at bounding box center [566, 111] width 312 height 21
type input "[DATE]"
click at [667, 239] on button "Télécharger" at bounding box center [697, 248] width 60 height 19
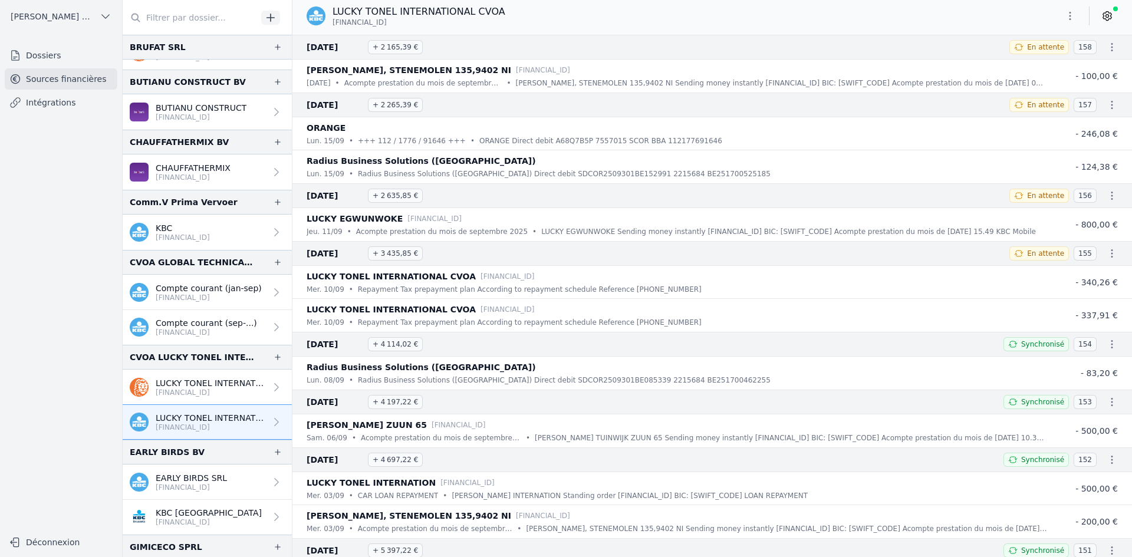
scroll to position [413, 0]
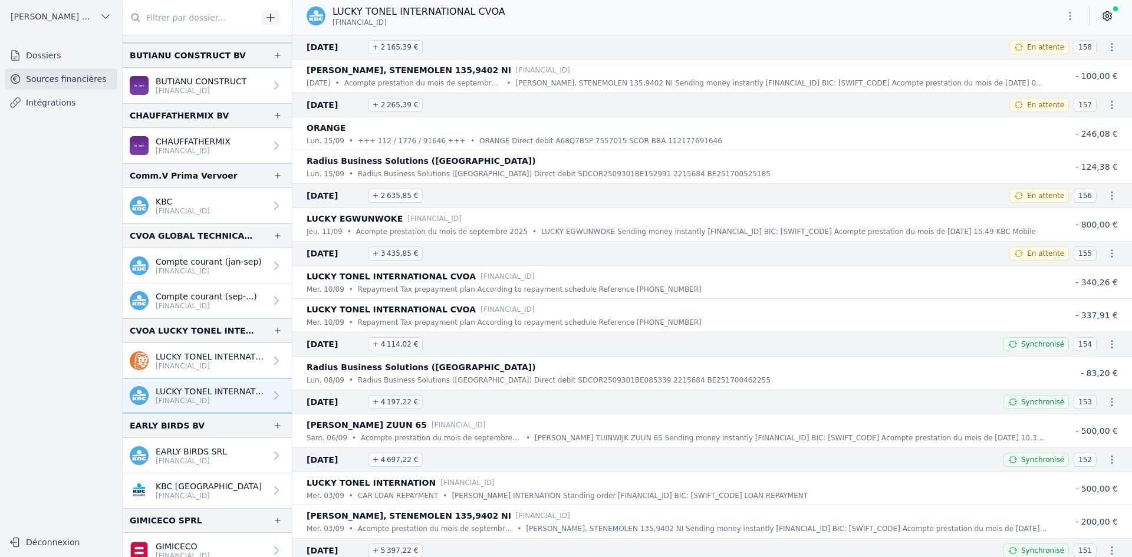
click at [192, 460] on p "[FINANCIAL_ID]" at bounding box center [191, 460] width 71 height 9
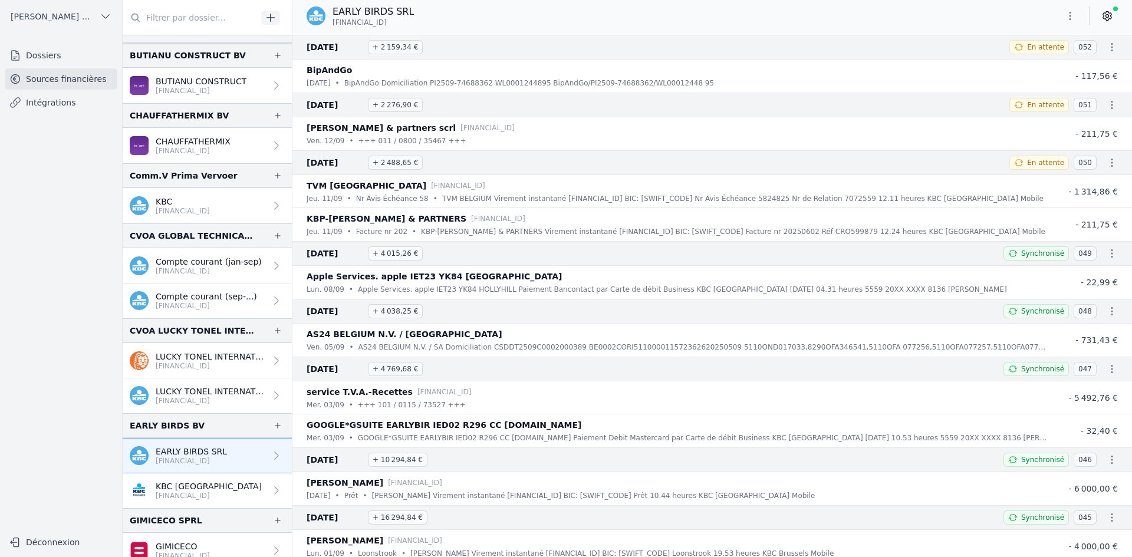
click at [1056, 24] on div "EARLY BIRDS SRL BE26 7310 6034 9129" at bounding box center [711, 16] width 839 height 22
click at [1064, 18] on button "button" at bounding box center [1070, 15] width 24 height 19
click at [1049, 67] on button "Exporter" at bounding box center [1041, 63] width 85 height 22
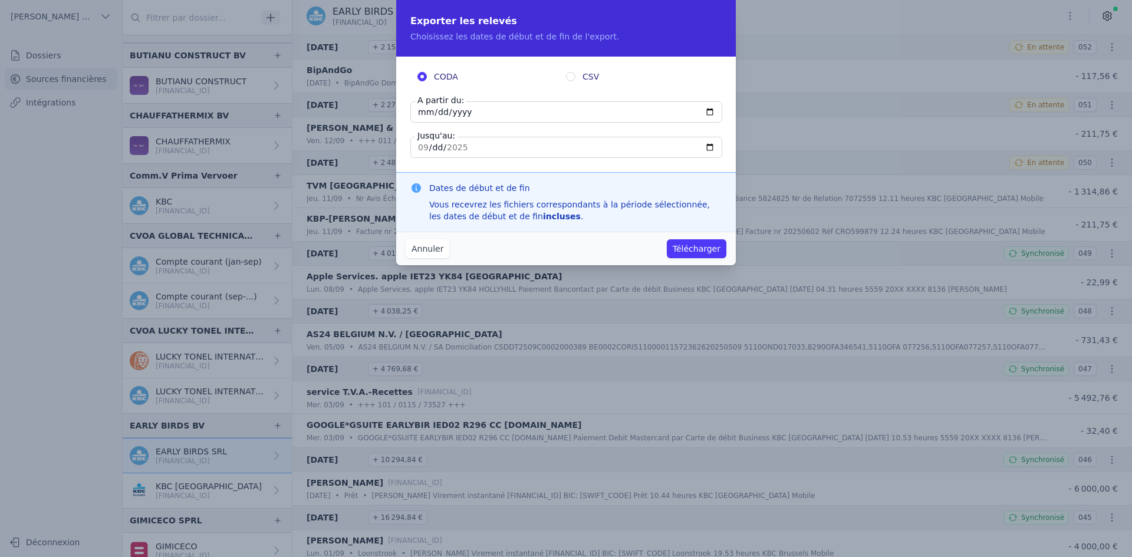
click at [427, 108] on input "2025-09-16" at bounding box center [566, 111] width 312 height 21
type input "2025-09-12"
click at [682, 252] on button "Télécharger" at bounding box center [697, 248] width 60 height 19
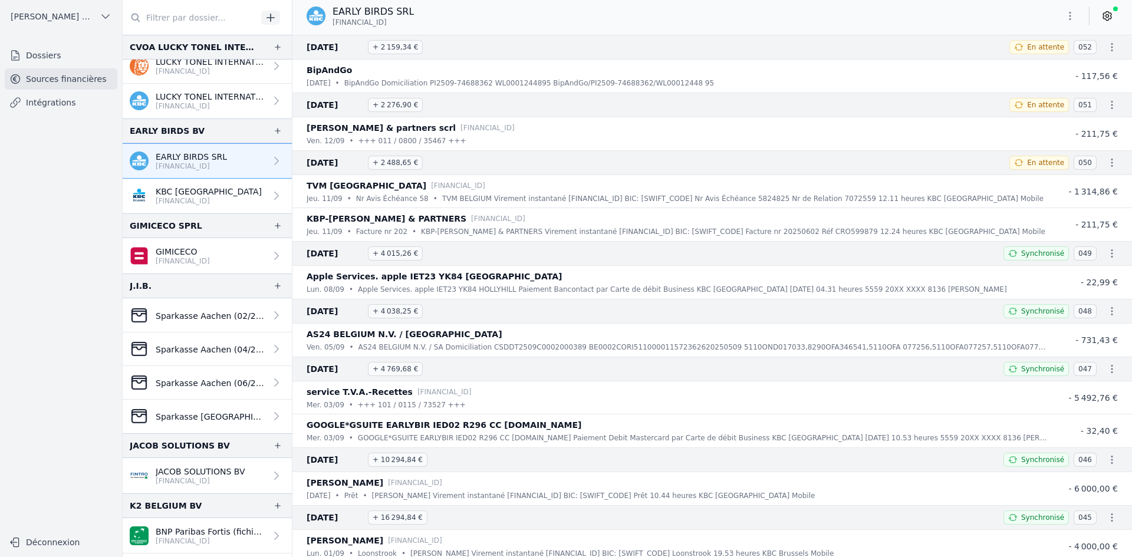
scroll to position [766, 0]
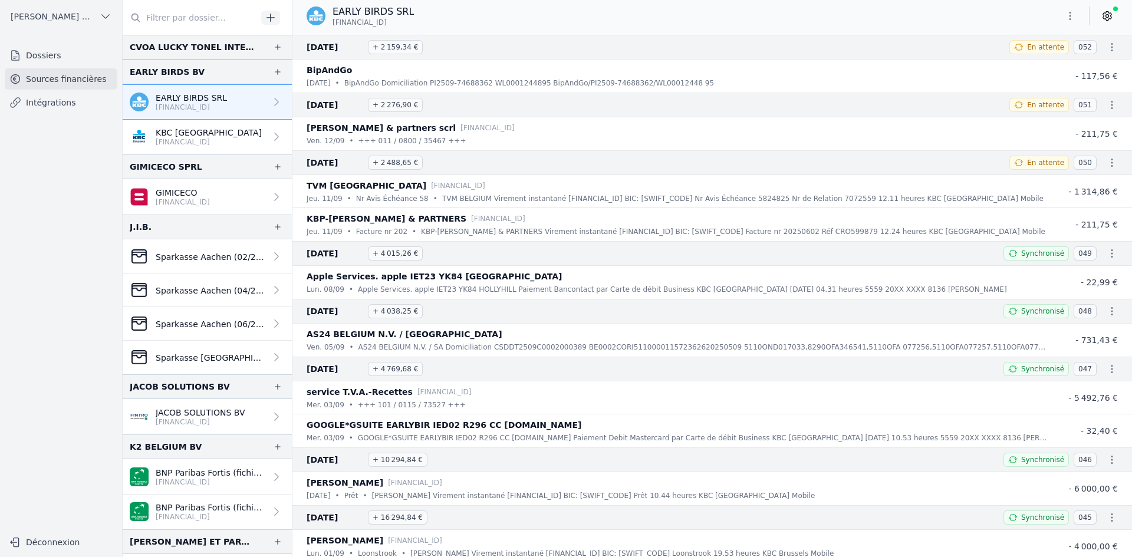
click at [191, 417] on p "JACOB SOLUTIONS BV" at bounding box center [201, 413] width 90 height 12
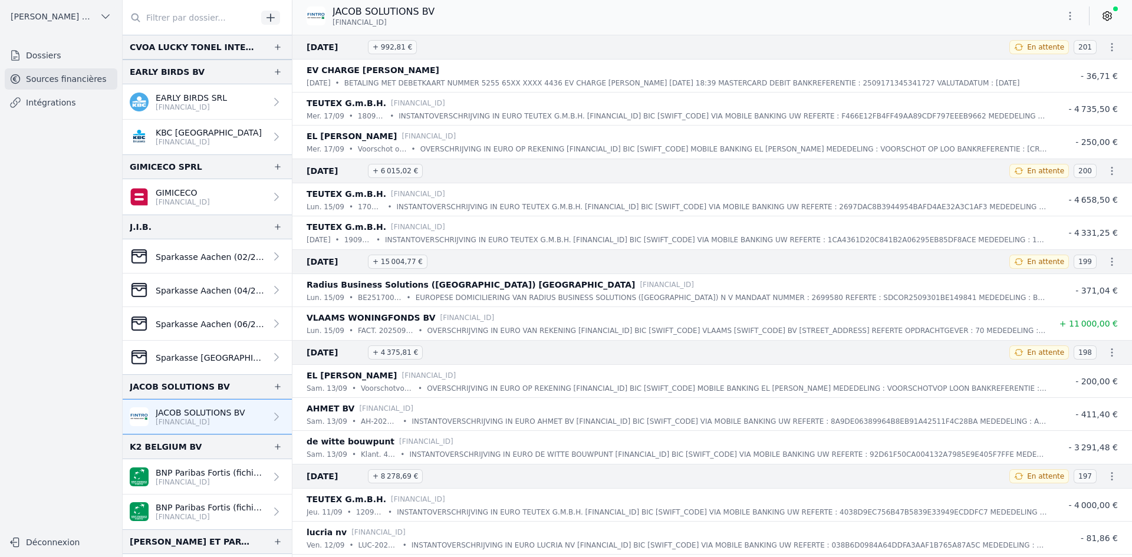
click at [1064, 17] on icon "button" at bounding box center [1070, 16] width 12 height 12
click at [1038, 60] on button "Exporter" at bounding box center [1041, 63] width 85 height 22
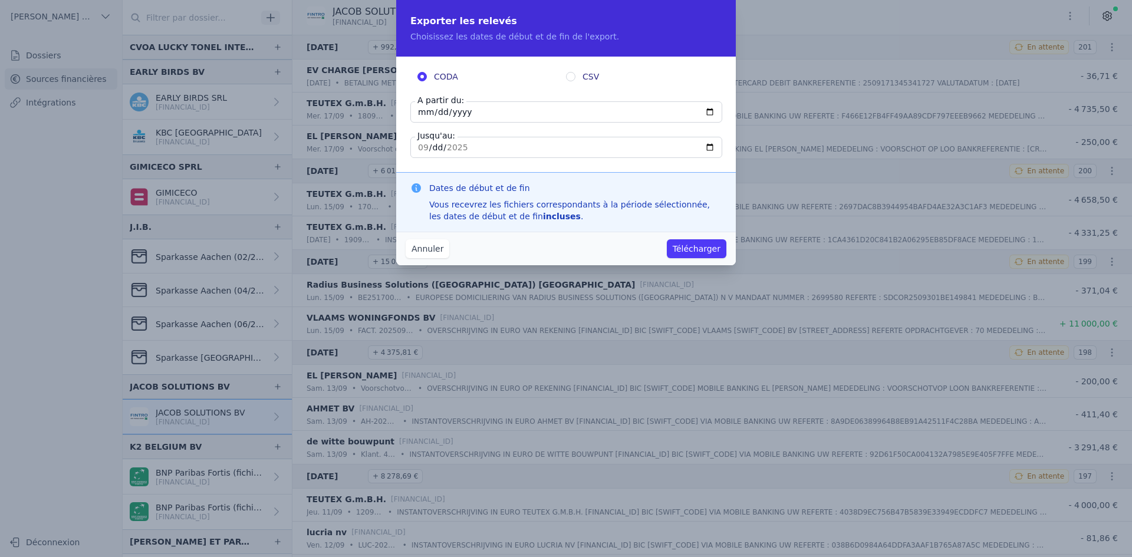
click at [423, 110] on input "2025-09-17" at bounding box center [566, 111] width 312 height 21
type input "[DATE]"
click at [667, 239] on button "Télécharger" at bounding box center [697, 248] width 60 height 19
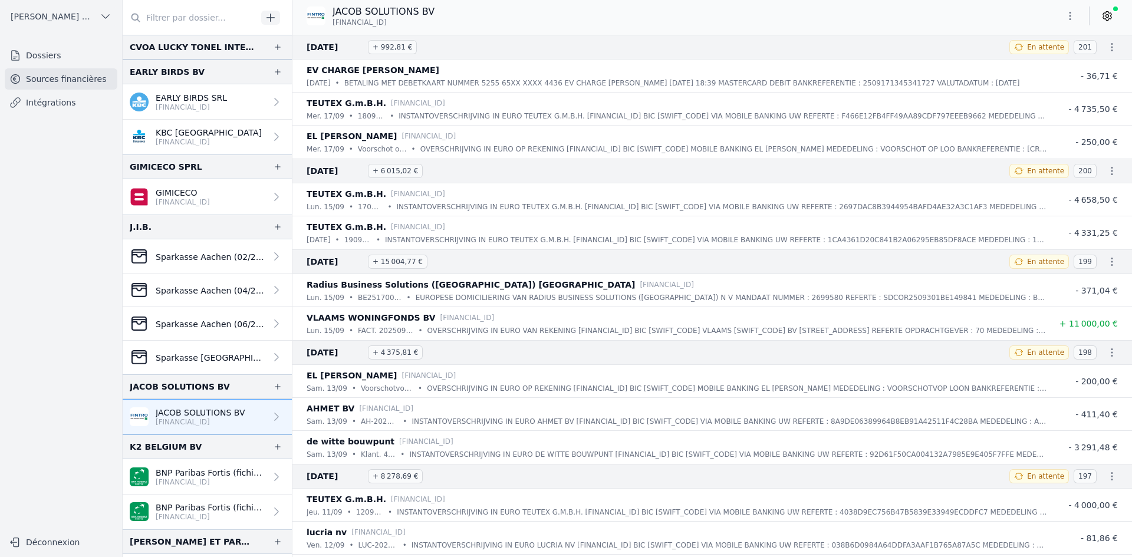
click at [1073, 17] on icon "button" at bounding box center [1070, 16] width 12 height 12
click at [1041, 62] on button "Exporter" at bounding box center [1041, 63] width 85 height 22
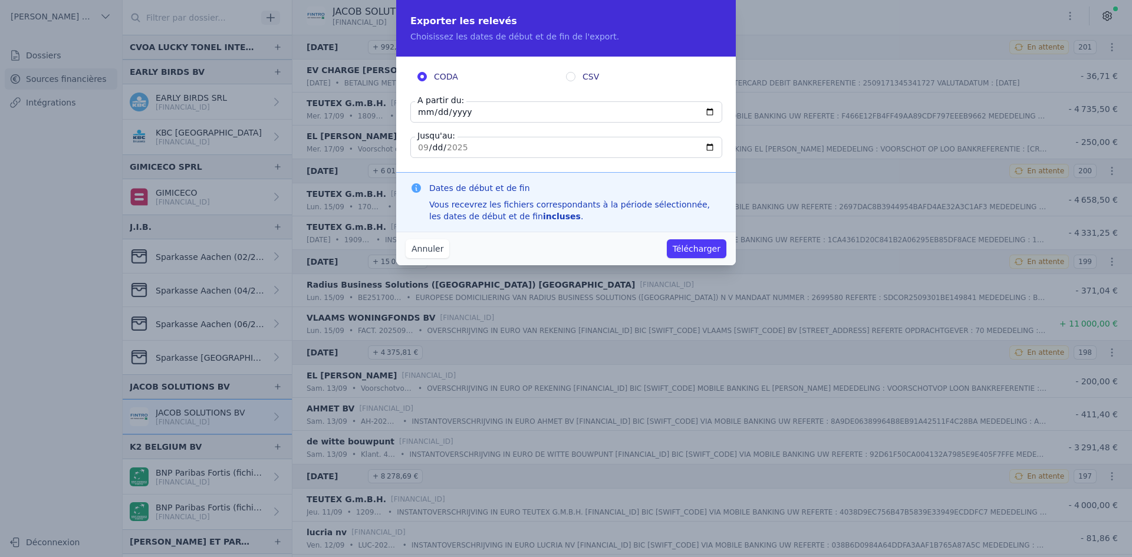
click at [417, 116] on input "2025-09-17" at bounding box center [566, 111] width 312 height 21
type input "[DATE]"
click at [691, 248] on button "Télécharger" at bounding box center [697, 248] width 60 height 19
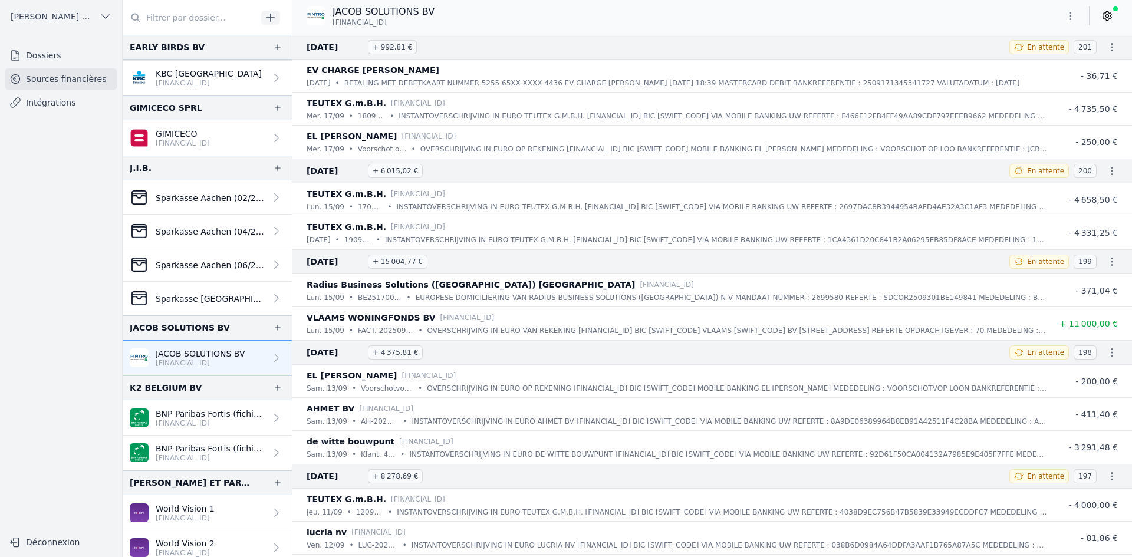
scroll to position [884, 0]
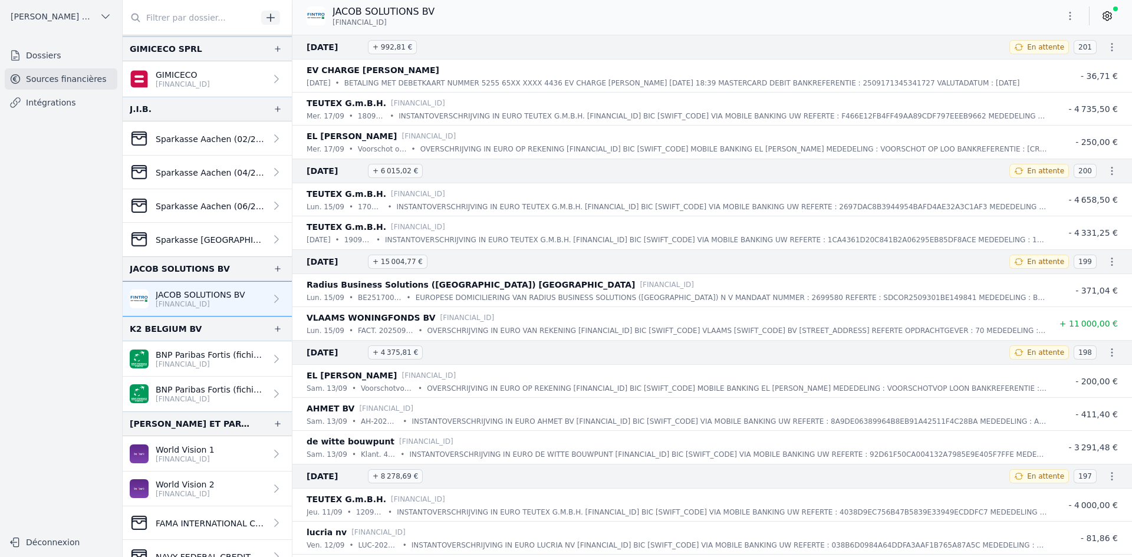
click at [202, 368] on p "[FINANCIAL_ID]" at bounding box center [211, 364] width 110 height 9
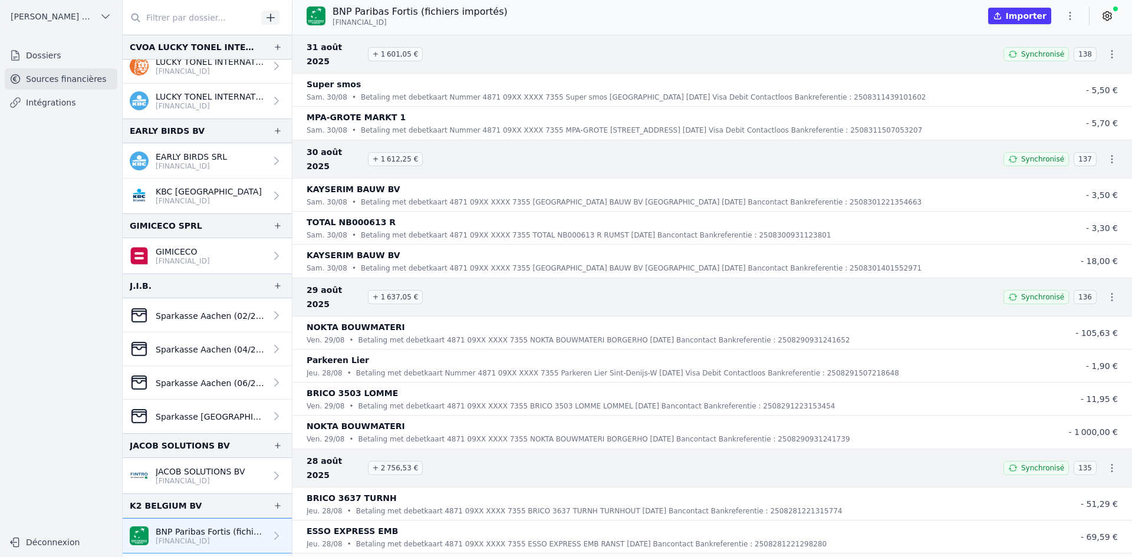
scroll to position [943, 0]
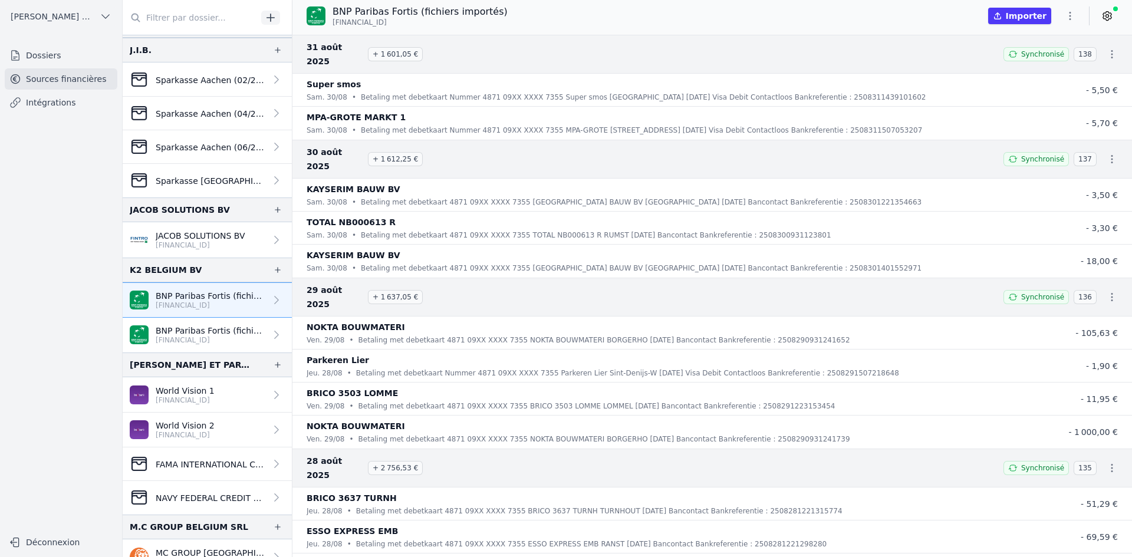
click at [223, 341] on p "[FINANCIAL_ID]" at bounding box center [211, 339] width 110 height 9
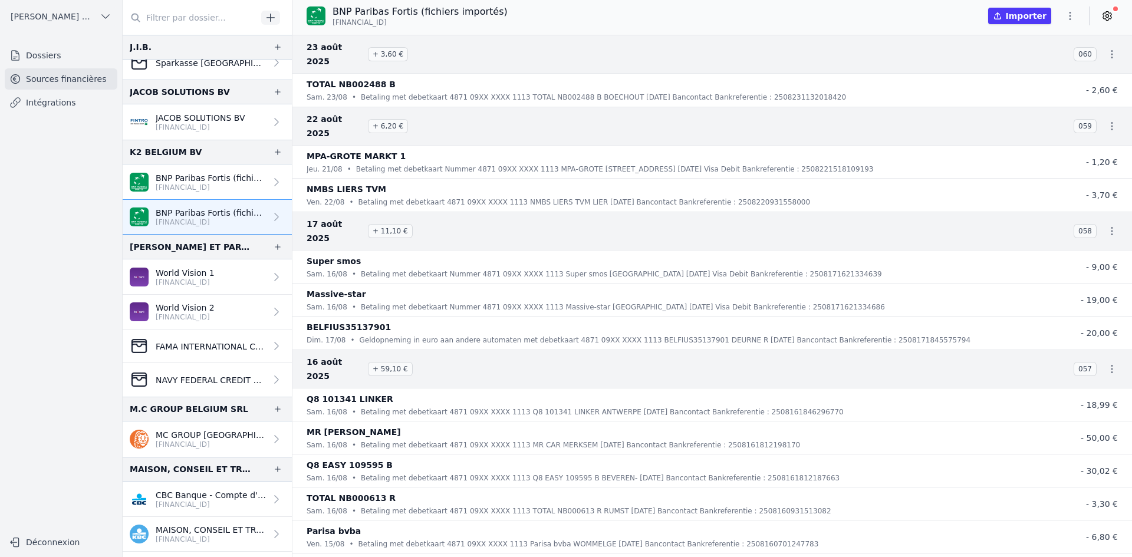
scroll to position [1120, 0]
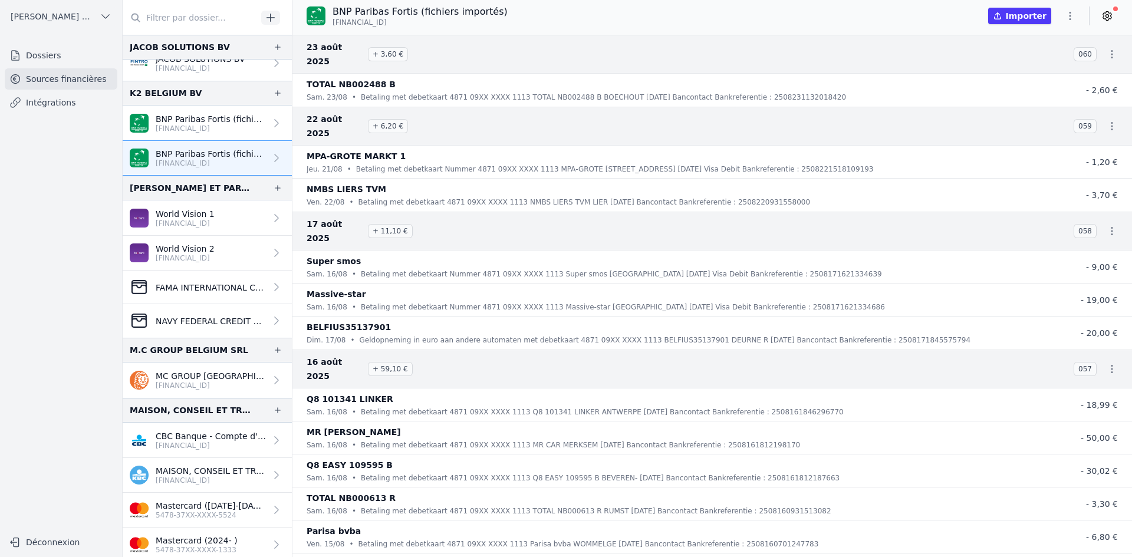
click at [209, 385] on p "[FINANCIAL_ID]" at bounding box center [211, 385] width 110 height 9
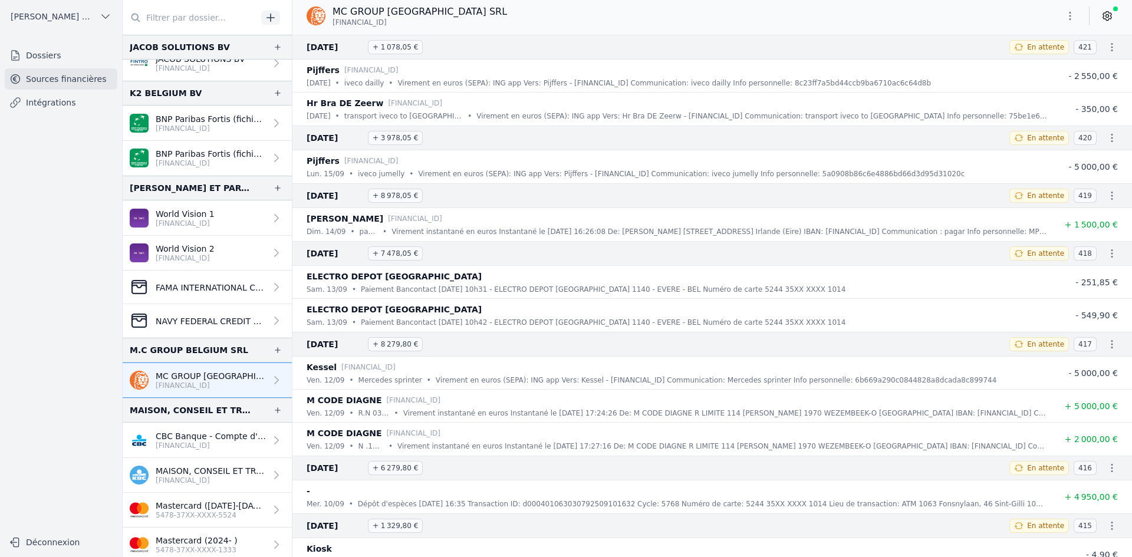
click at [1066, 22] on button "button" at bounding box center [1070, 15] width 24 height 19
click at [1007, 57] on button "Exporter" at bounding box center [1041, 63] width 85 height 22
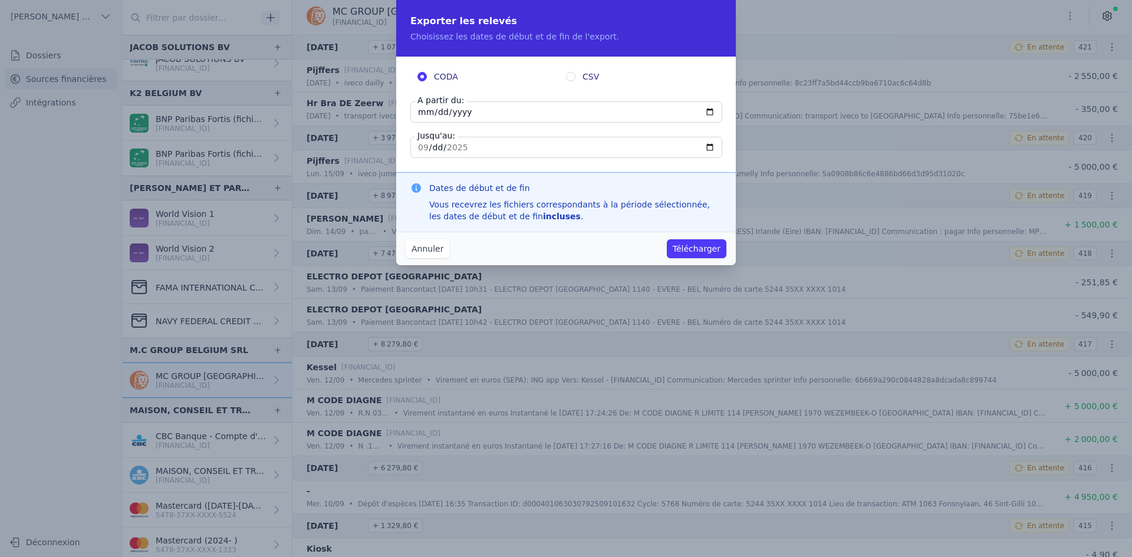
click at [430, 111] on input "2025-09-16" at bounding box center [566, 111] width 312 height 21
type input "[DATE]"
click at [667, 239] on button "Télécharger" at bounding box center [697, 248] width 60 height 19
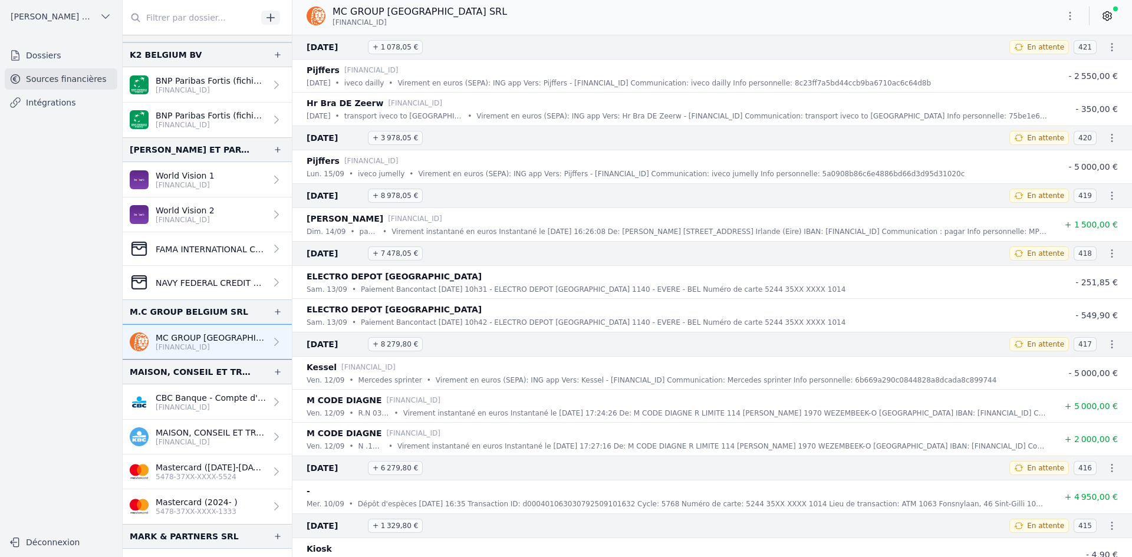
scroll to position [1179, 0]
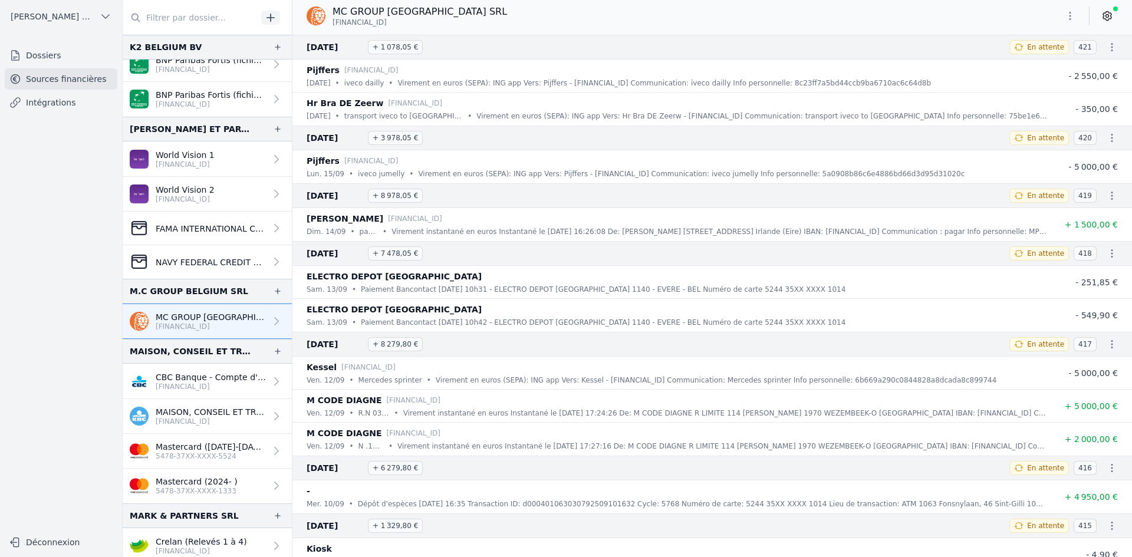
click at [209, 418] on p "[FINANCIAL_ID]" at bounding box center [211, 421] width 110 height 9
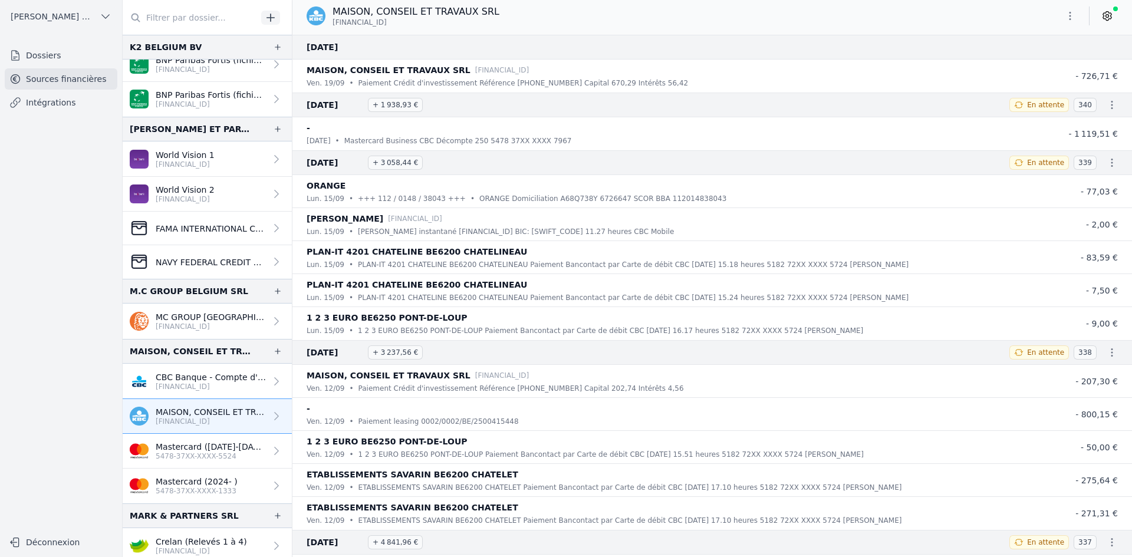
click at [1073, 18] on icon "button" at bounding box center [1070, 16] width 12 height 12
click at [1055, 58] on button "Exporter" at bounding box center [1041, 63] width 85 height 22
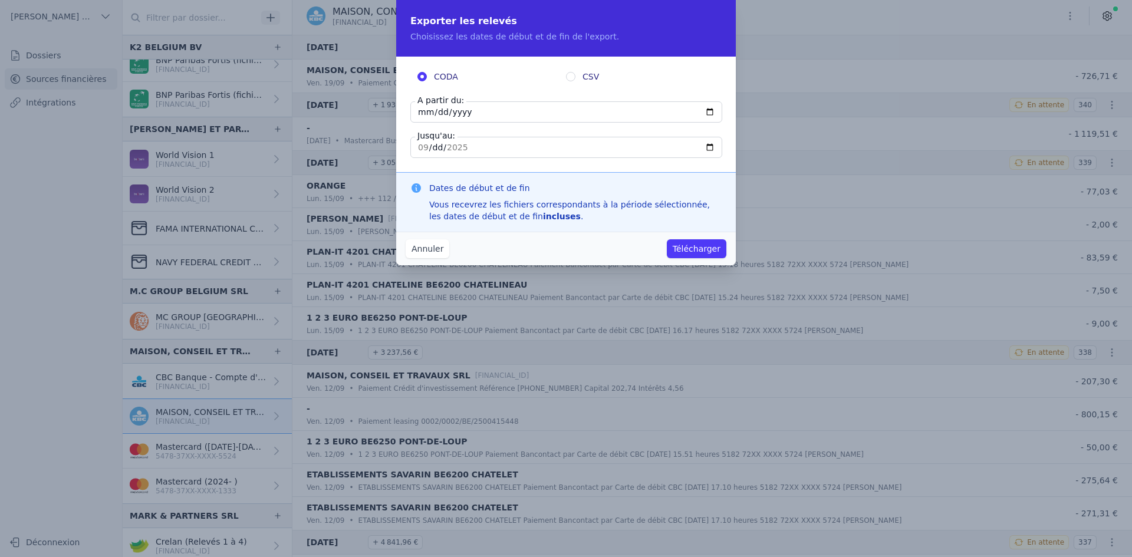
click at [425, 117] on input "2025-09-16" at bounding box center [566, 111] width 312 height 21
type input "[DATE]"
click at [704, 246] on button "Télécharger" at bounding box center [697, 248] width 60 height 19
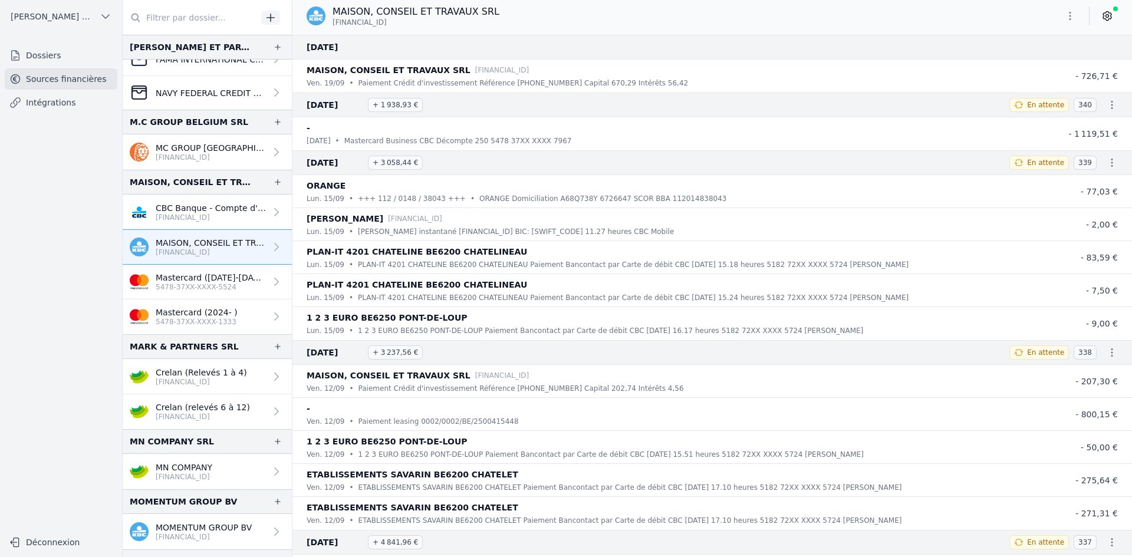
scroll to position [1356, 0]
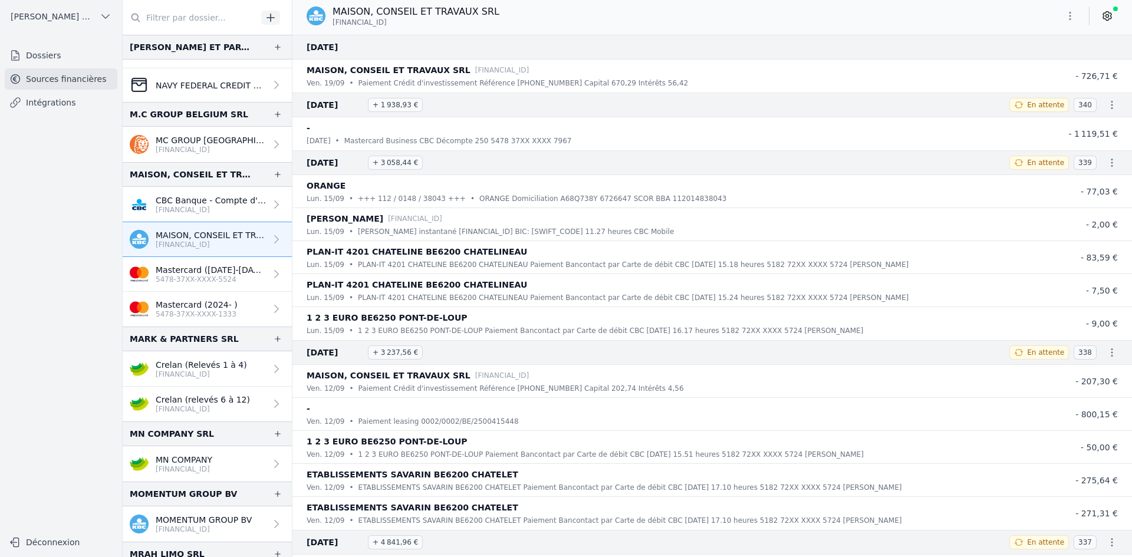
click at [170, 358] on link "Crelan (Relevés 1 à 4) BE46 7512 0818 1036" at bounding box center [207, 368] width 169 height 35
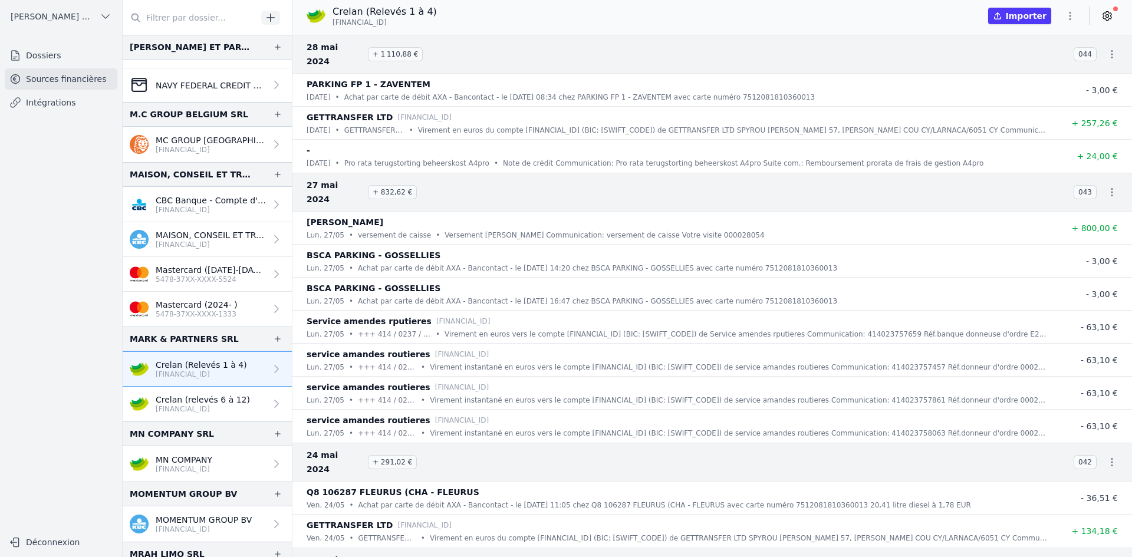
click at [196, 404] on p "Crelan (relevés 6 à 12)" at bounding box center [203, 400] width 94 height 12
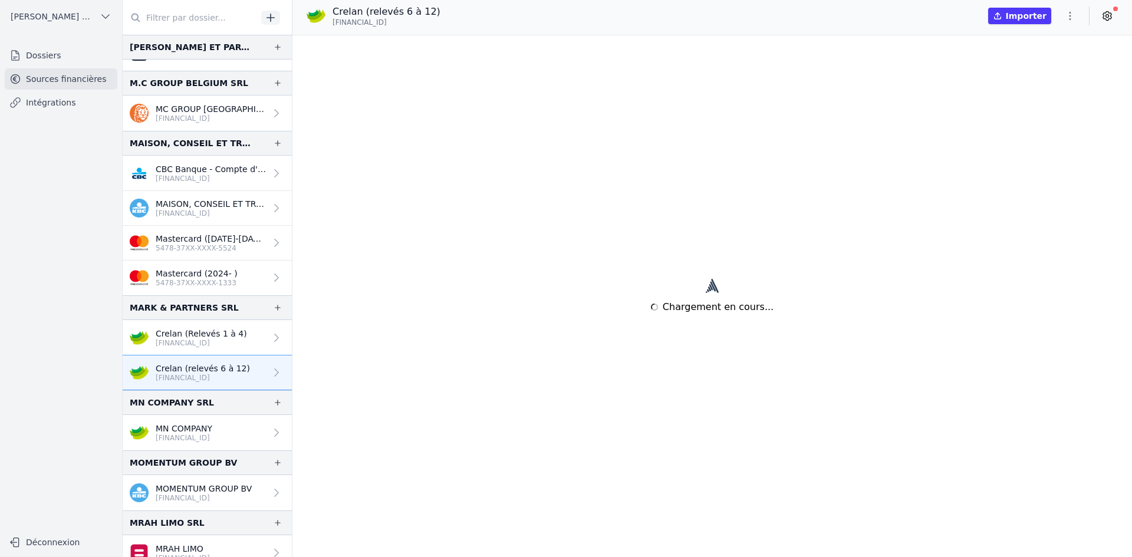
scroll to position [1415, 0]
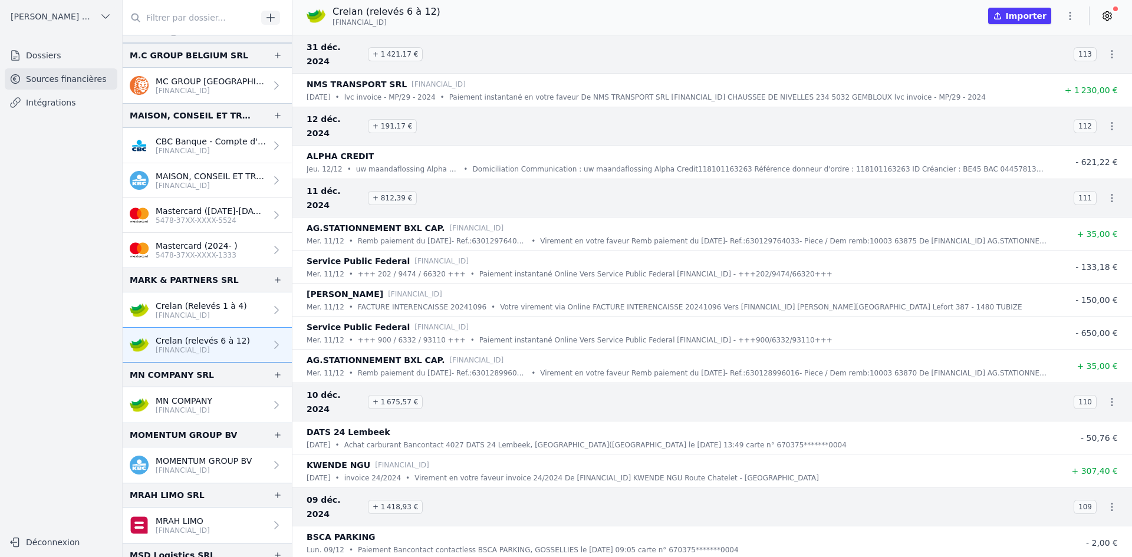
click at [189, 402] on p "MN COMPANY" at bounding box center [184, 401] width 57 height 12
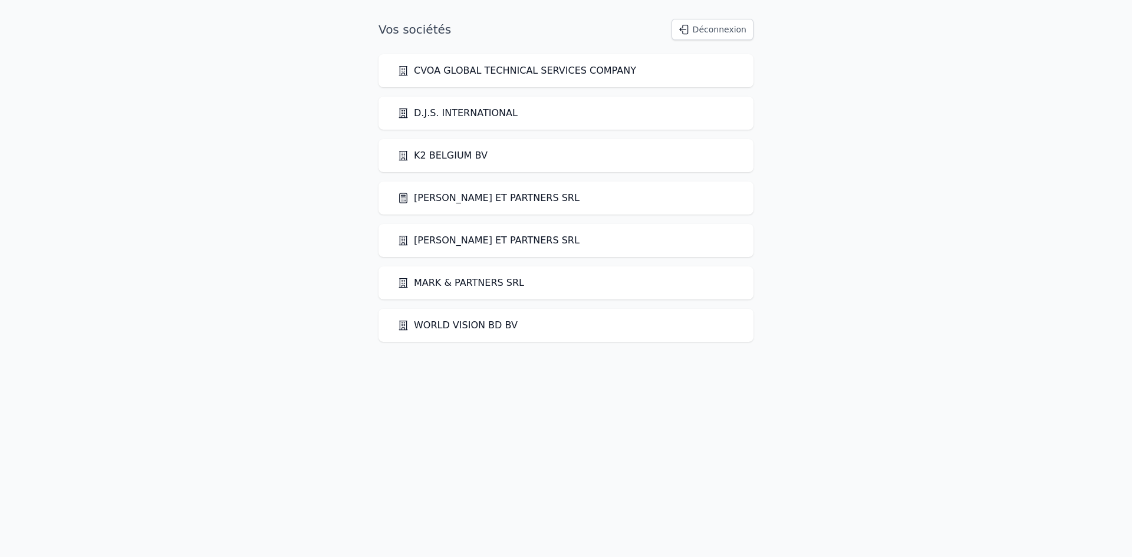
click at [460, 196] on link "[PERSON_NAME] ET PARTNERS SRL" at bounding box center [488, 198] width 182 height 14
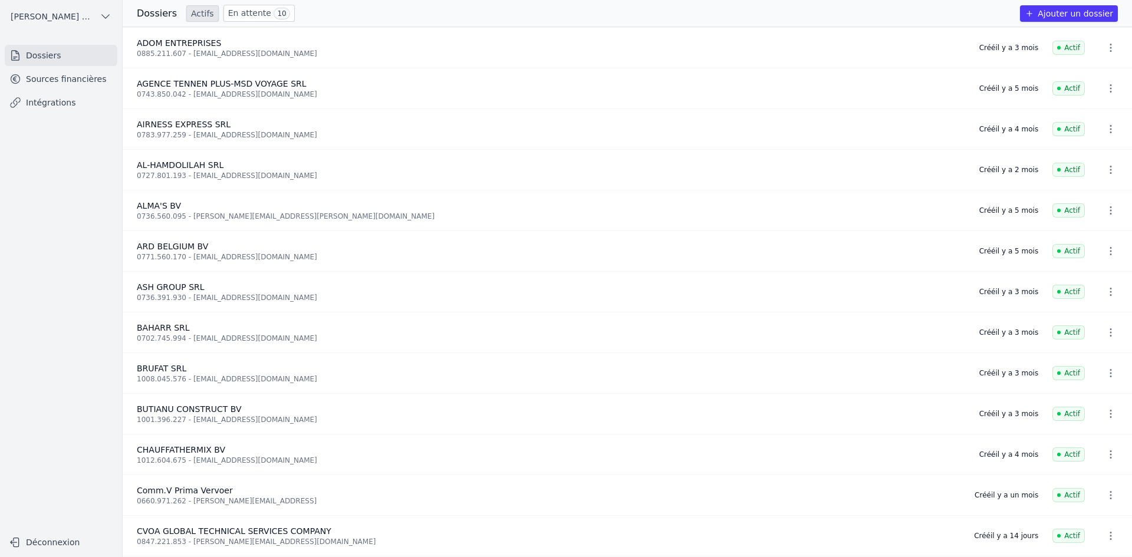
click at [62, 89] on link "Sources financières" at bounding box center [61, 78] width 113 height 21
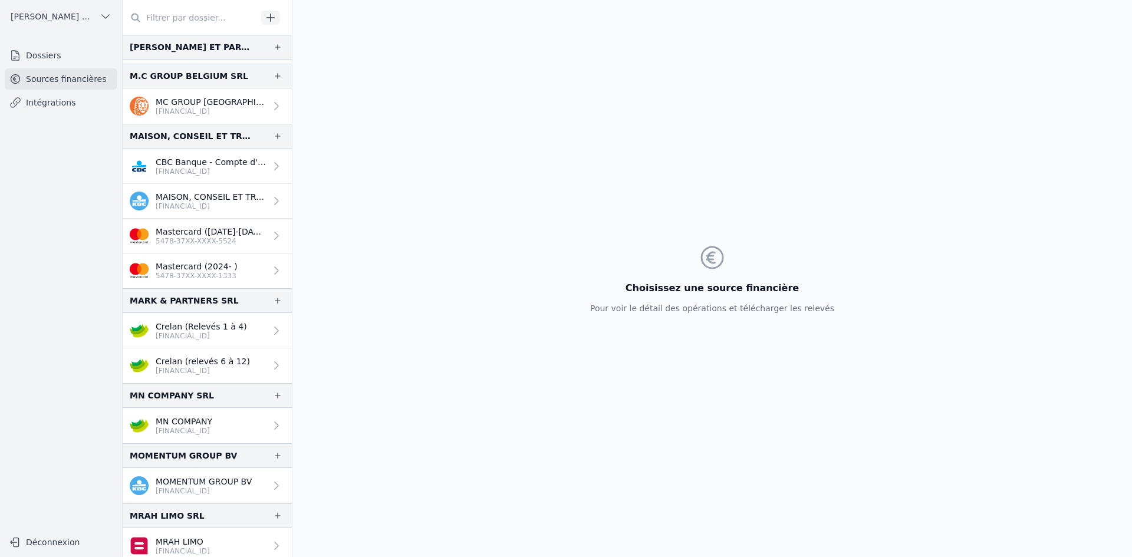
scroll to position [1415, 0]
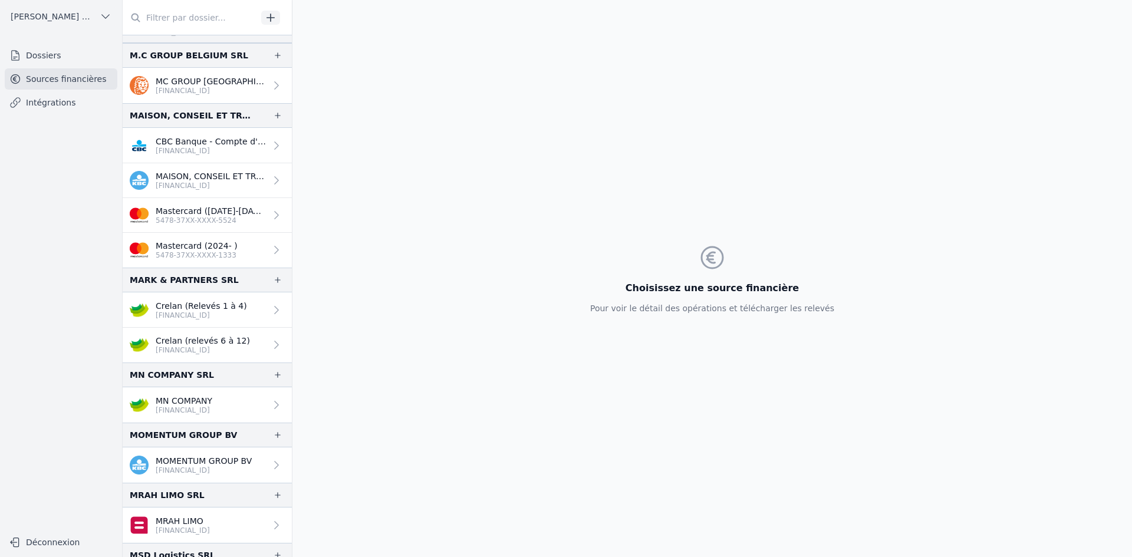
click at [212, 396] on p "MN COMPANY" at bounding box center [184, 401] width 57 height 12
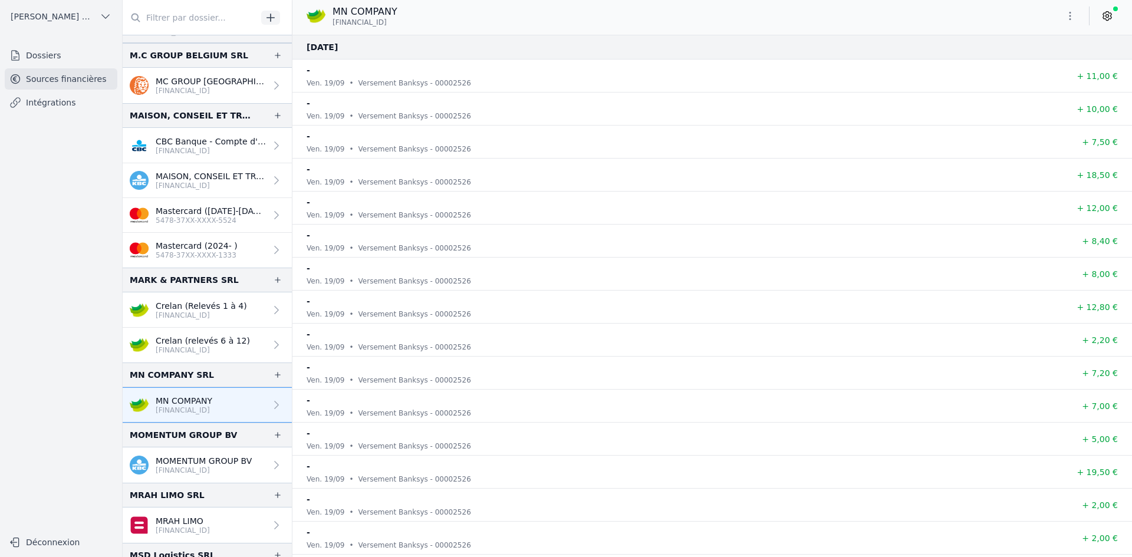
click at [1075, 11] on icon "button" at bounding box center [1070, 16] width 12 height 12
click at [1047, 62] on button "Exporter" at bounding box center [1041, 63] width 85 height 22
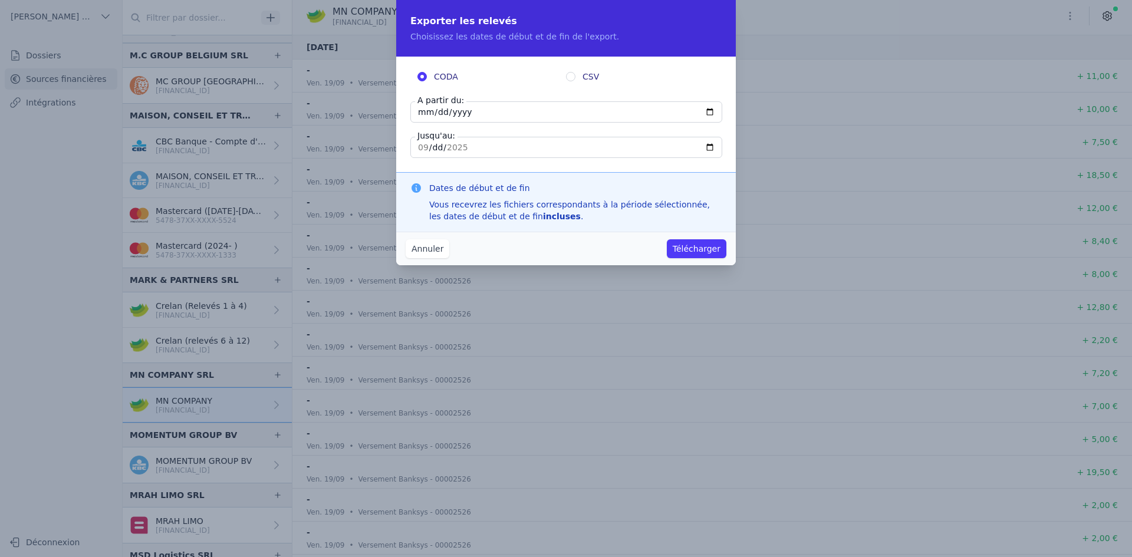
click at [424, 115] on input "[DATE]" at bounding box center [566, 111] width 312 height 21
type input "[DATE]"
click at [703, 247] on button "Télécharger" at bounding box center [697, 248] width 60 height 19
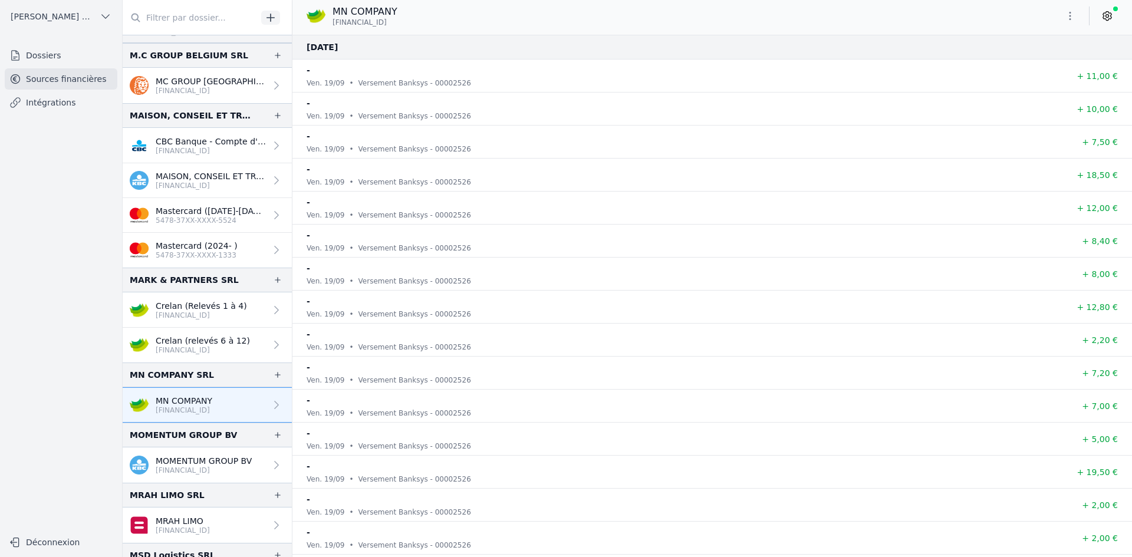
click at [186, 467] on p "[FINANCIAL_ID]" at bounding box center [204, 470] width 96 height 9
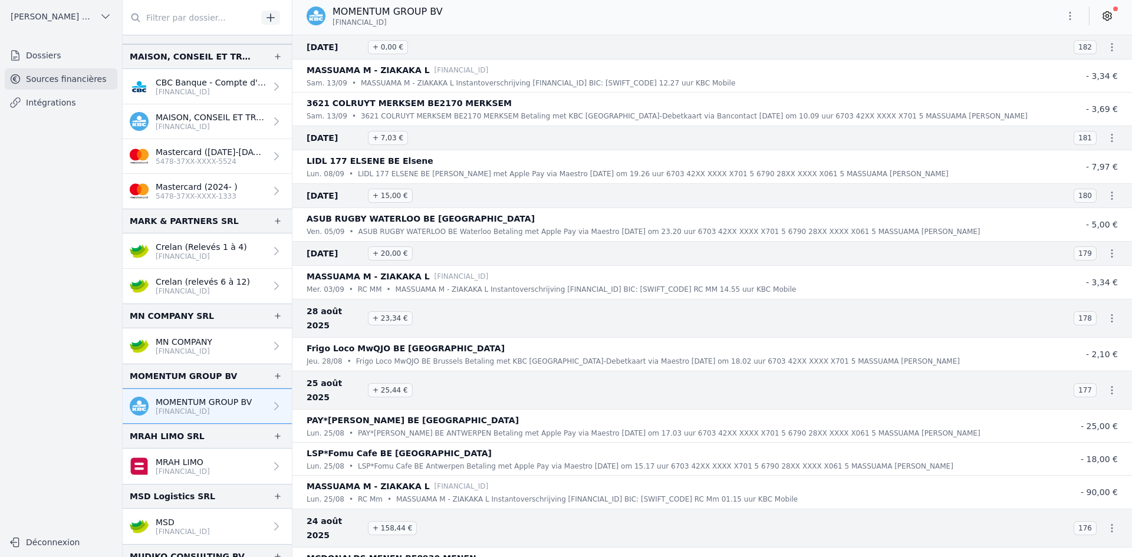
scroll to position [1532, 0]
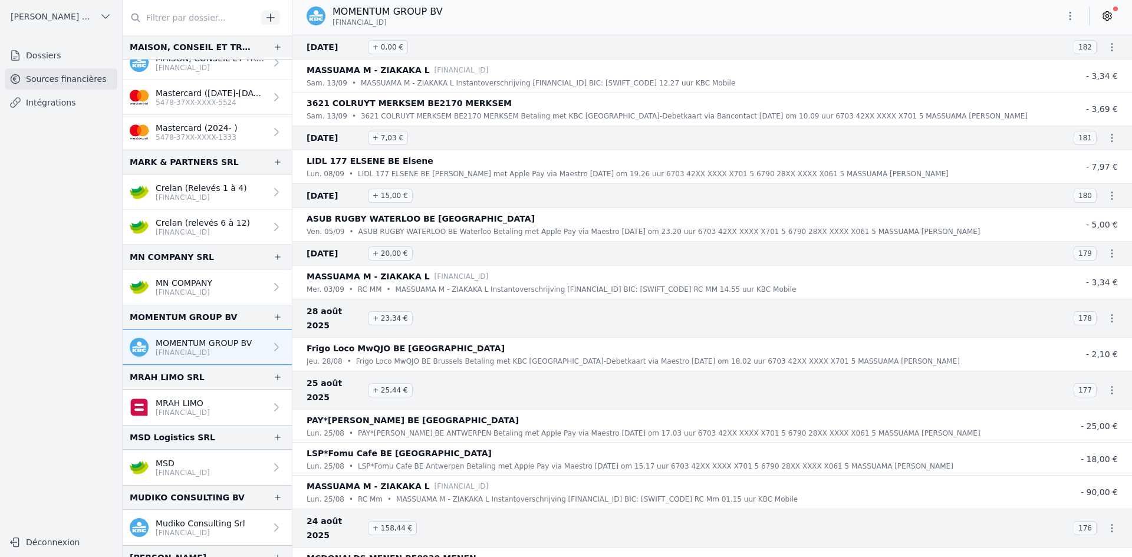
click at [187, 401] on p "MRAH LIMO" at bounding box center [183, 403] width 54 height 12
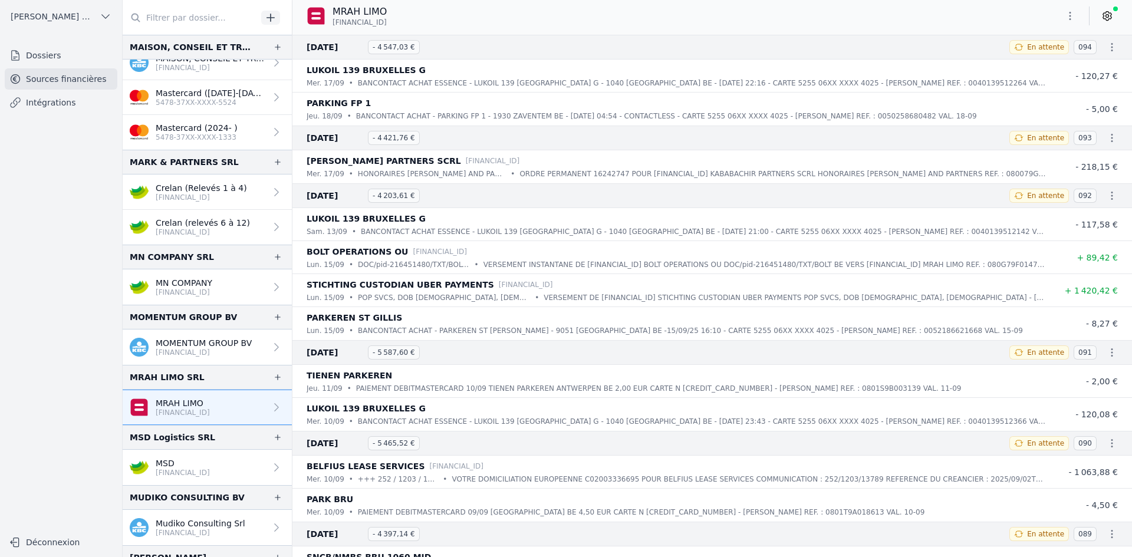
click at [1070, 21] on icon "button" at bounding box center [1070, 16] width 12 height 12
click at [1033, 60] on button "Exporter" at bounding box center [1041, 63] width 85 height 22
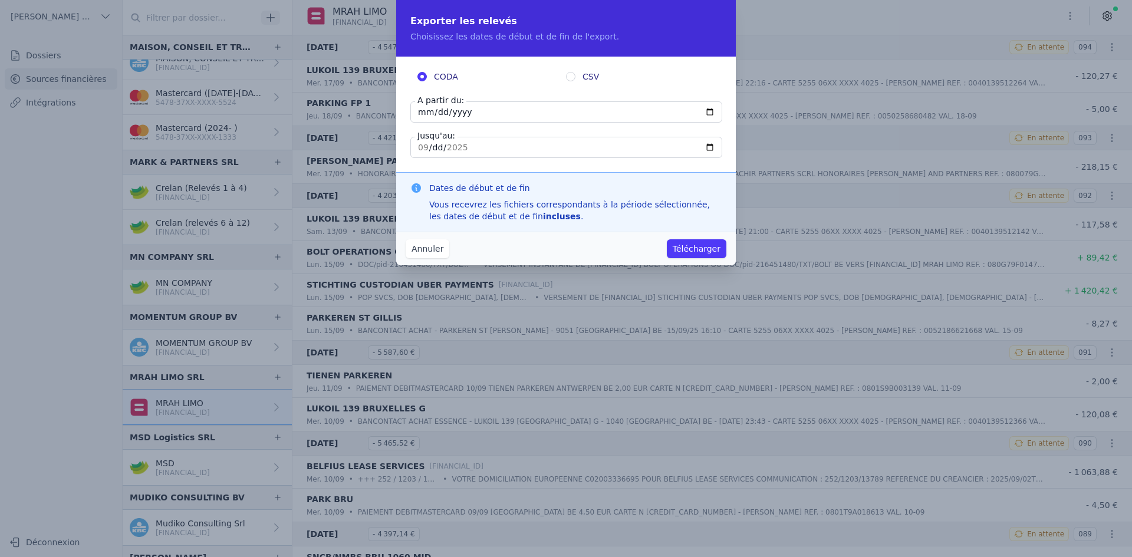
click at [424, 113] on input "[DATE]" at bounding box center [566, 111] width 312 height 21
type input "[DATE]"
click at [678, 249] on button "Télécharger" at bounding box center [697, 248] width 60 height 19
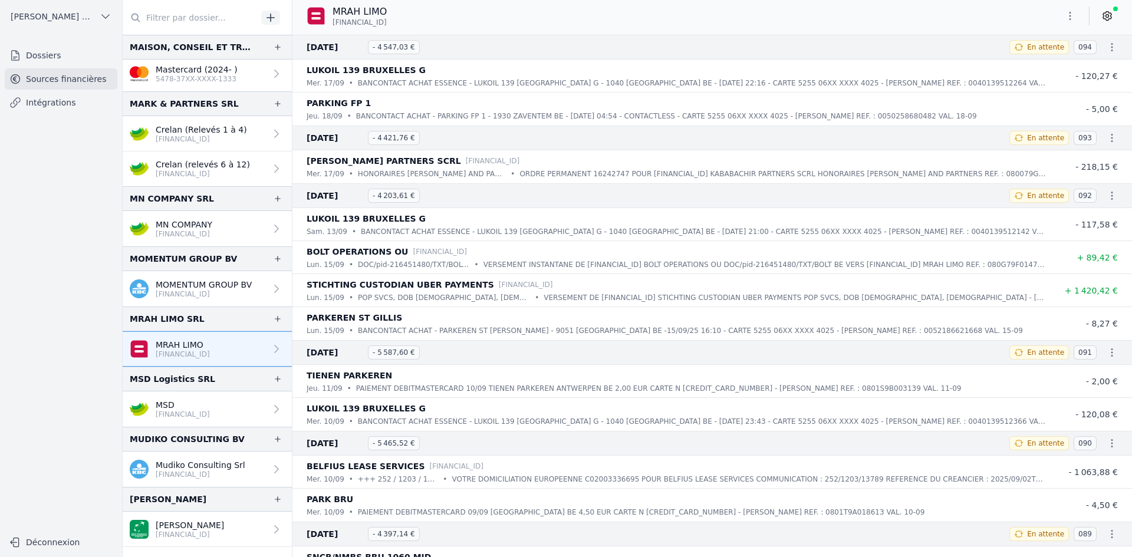
scroll to position [1591, 0]
click at [198, 409] on p "[FINANCIAL_ID]" at bounding box center [183, 413] width 54 height 9
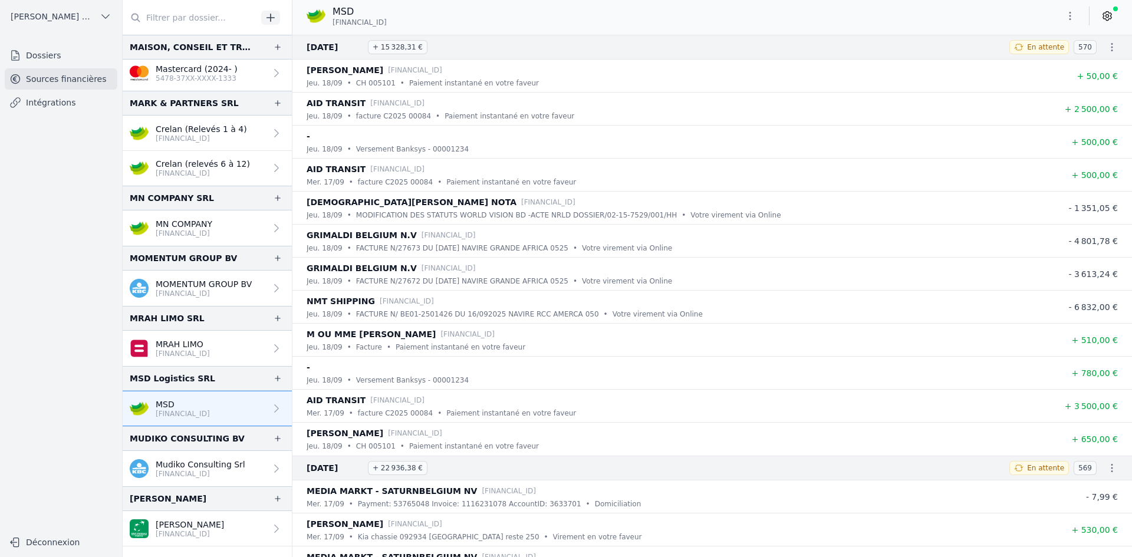
click at [1067, 16] on icon "button" at bounding box center [1070, 16] width 12 height 12
click at [1054, 61] on button "Exporter" at bounding box center [1041, 63] width 85 height 22
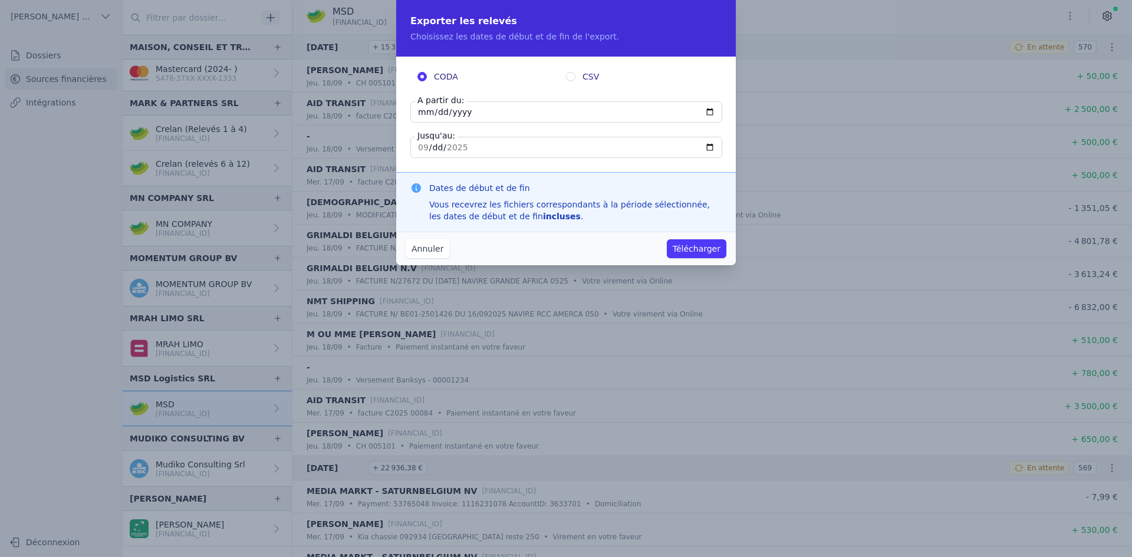
click at [427, 113] on input "[DATE]" at bounding box center [566, 111] width 312 height 21
type input "[DATE]"
click at [675, 244] on button "Télécharger" at bounding box center [697, 248] width 60 height 19
